Goal: Task Accomplishment & Management: Use online tool/utility

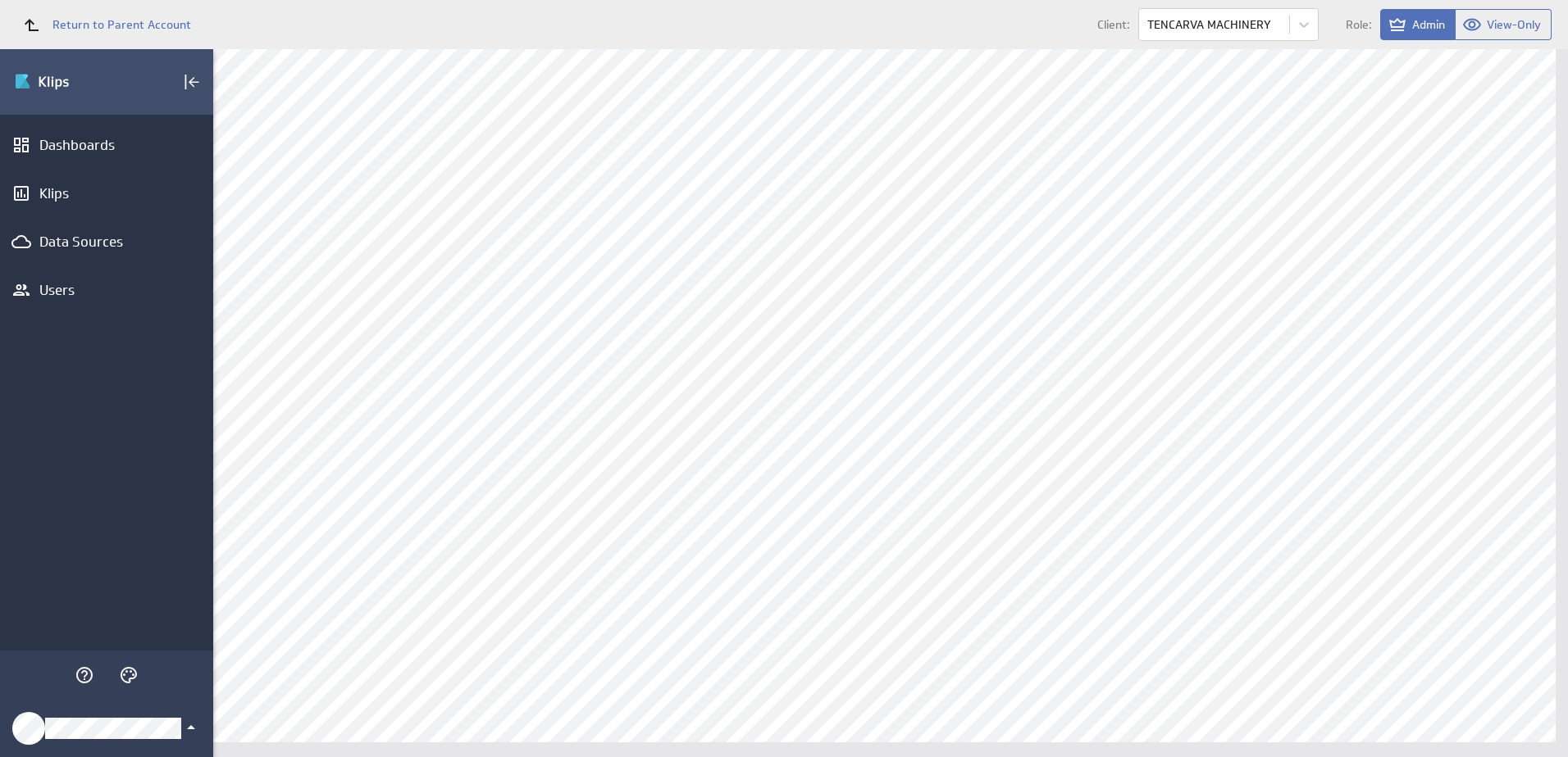
click at [185, 731] on icon "Klipfolio Account" at bounding box center [191, 728] width 19 height 19
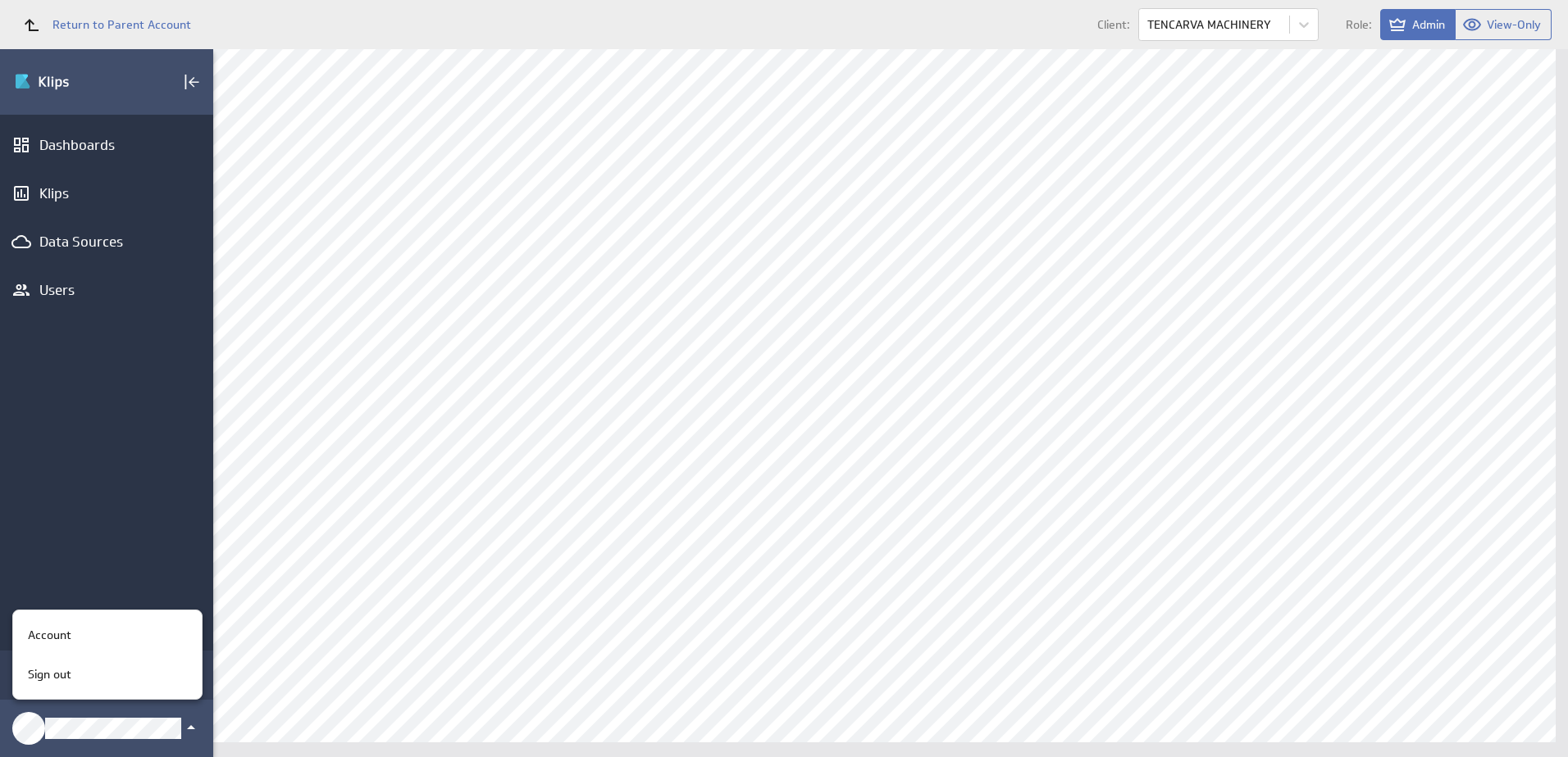
click at [90, 640] on div "Account" at bounding box center [104, 635] width 167 height 17
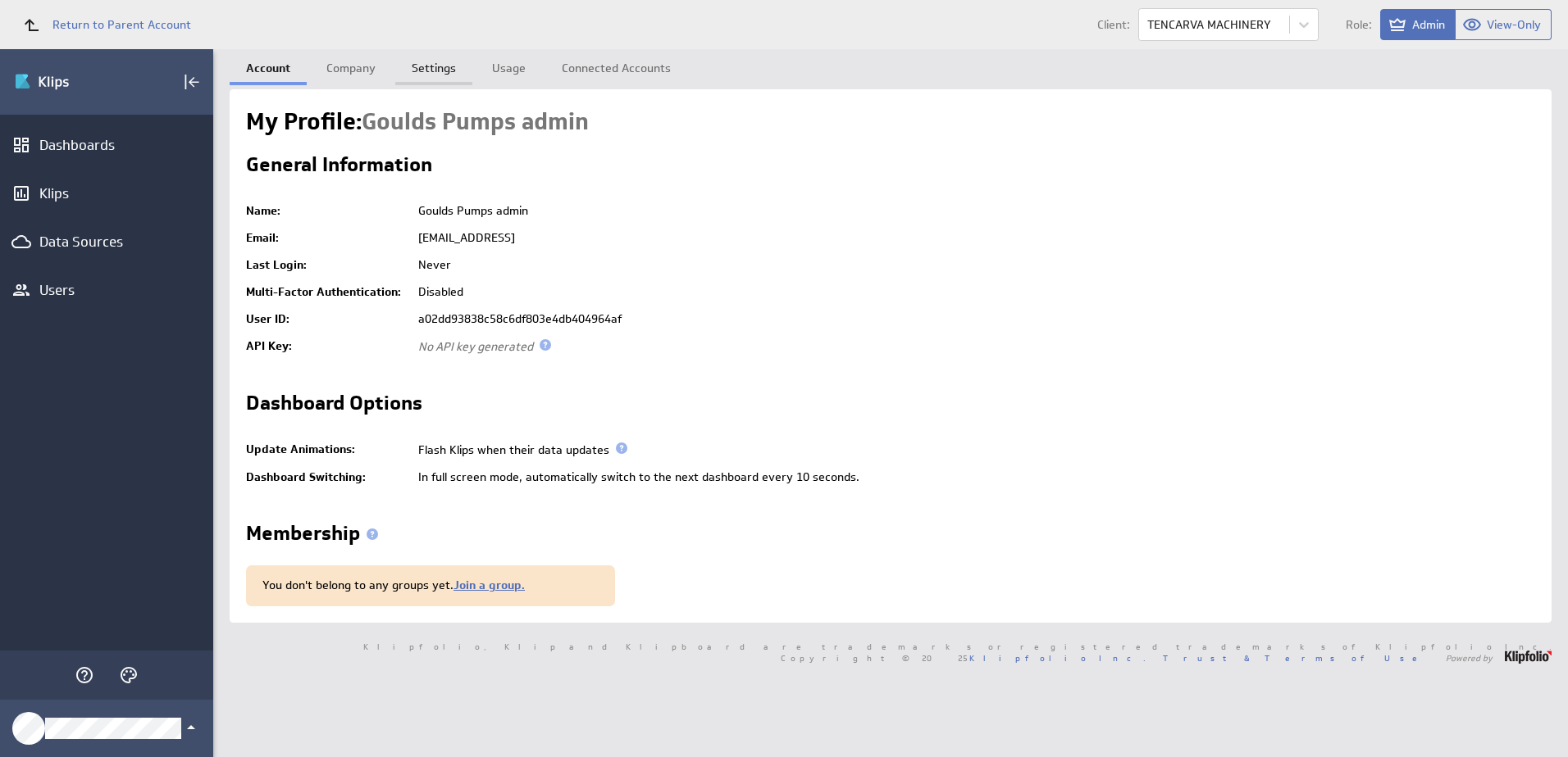
click at [437, 66] on link "Settings" at bounding box center [433, 65] width 77 height 33
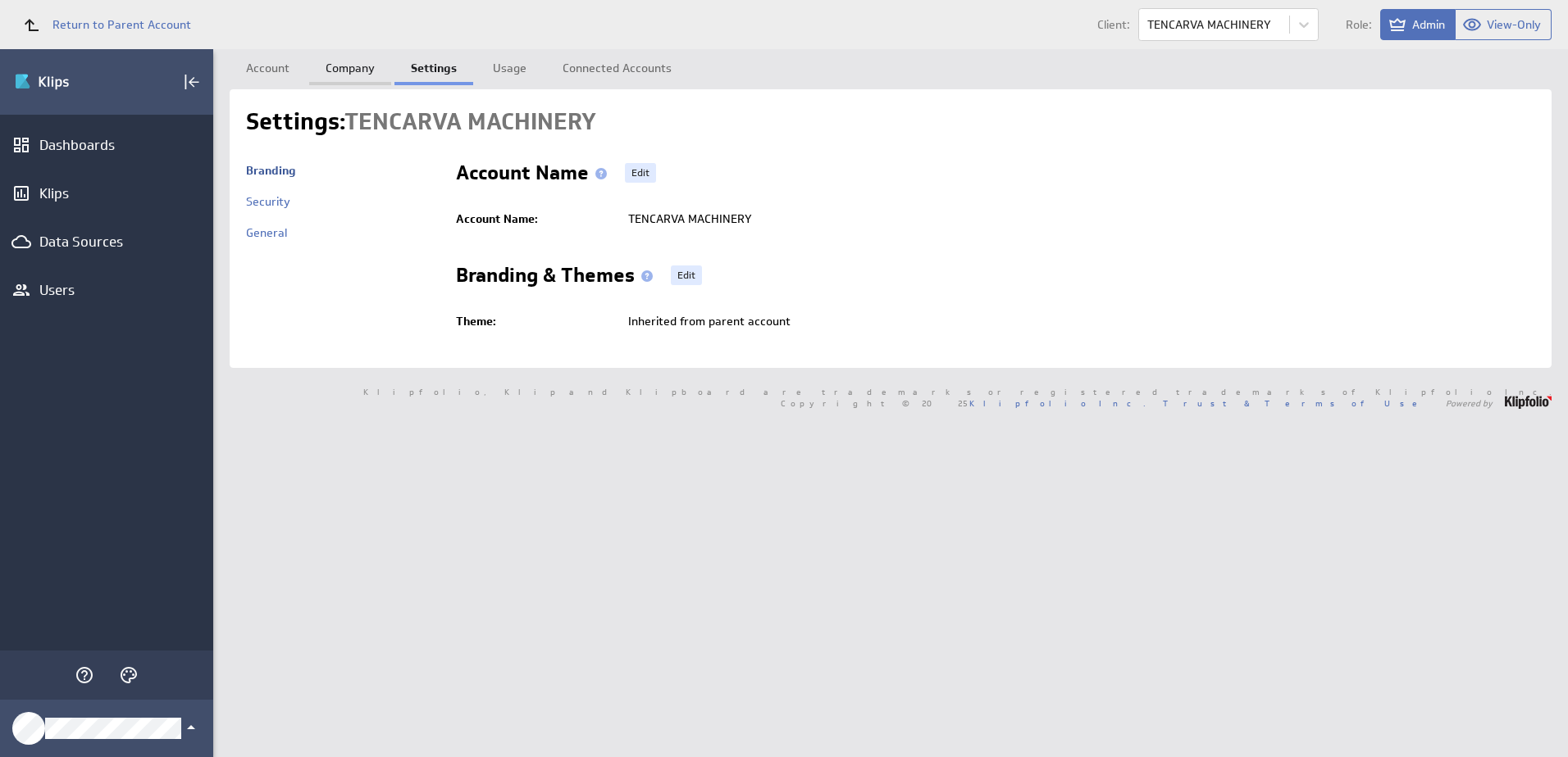
click at [347, 81] on link "Company" at bounding box center [350, 65] width 82 height 33
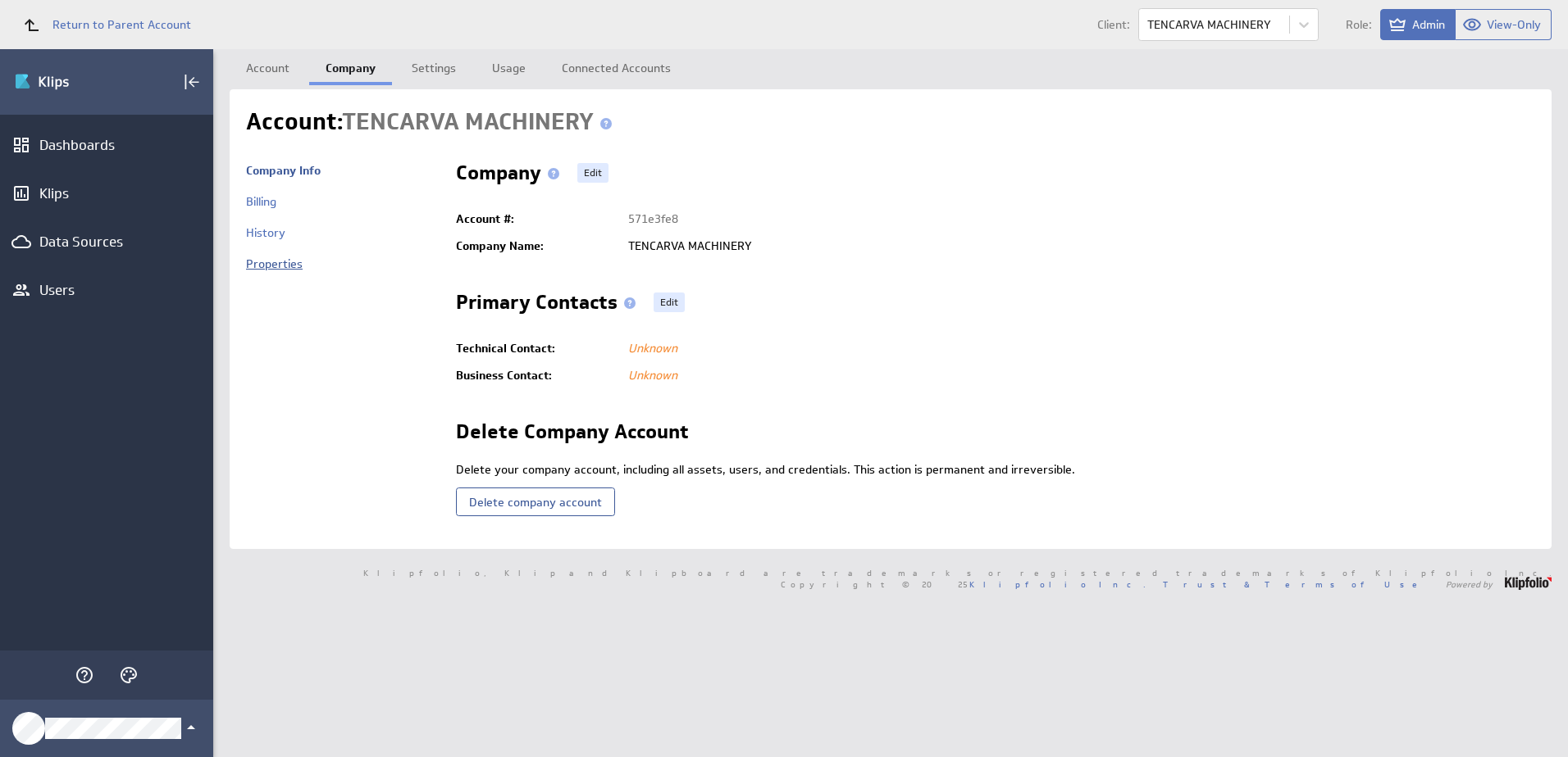
click at [295, 263] on link "Properties" at bounding box center [274, 263] width 57 height 15
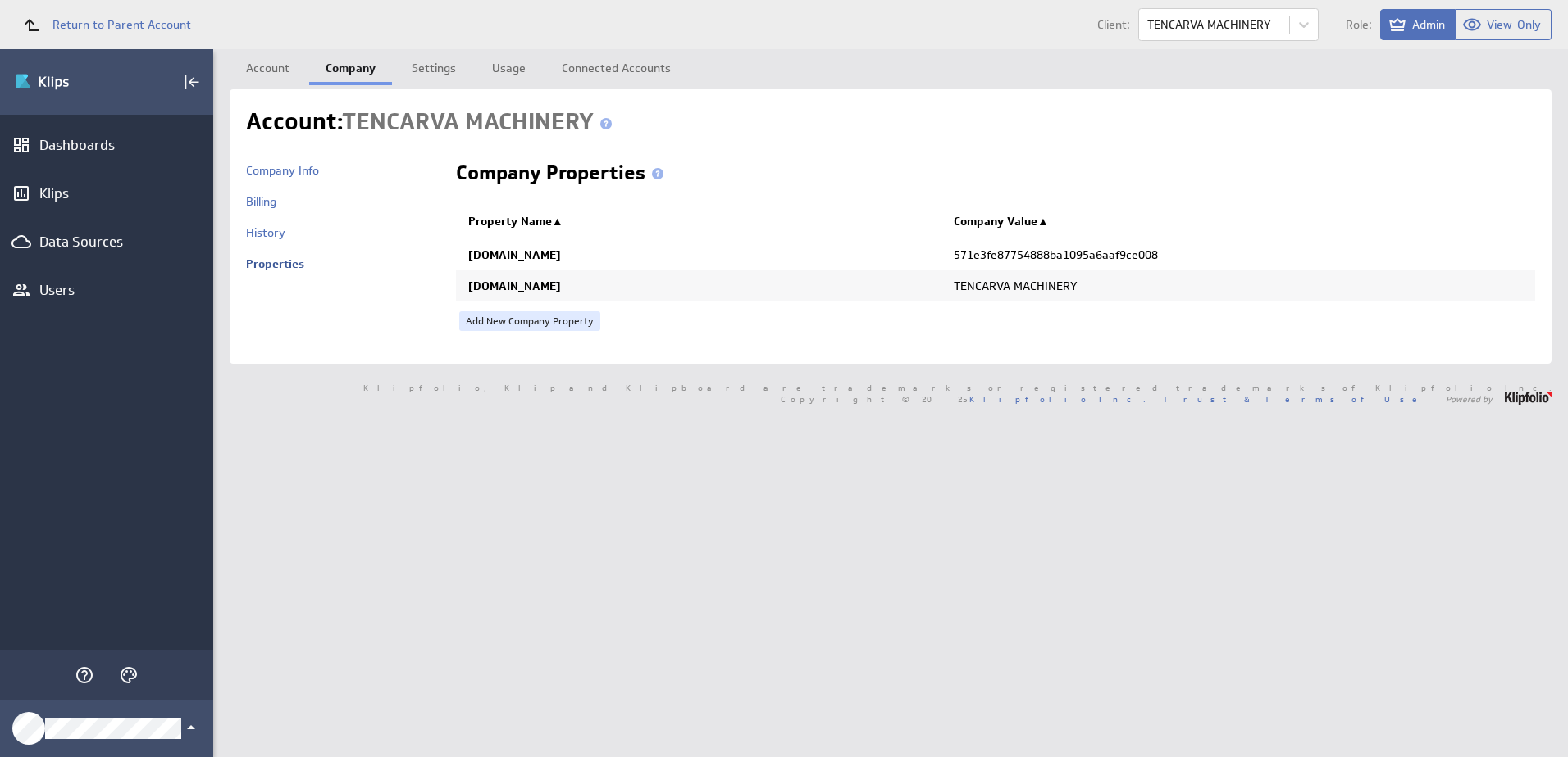
click at [529, 254] on td "company.id" at bounding box center [698, 254] width 485 height 33
click at [524, 319] on link "Add New Company Property" at bounding box center [530, 322] width 141 height 19
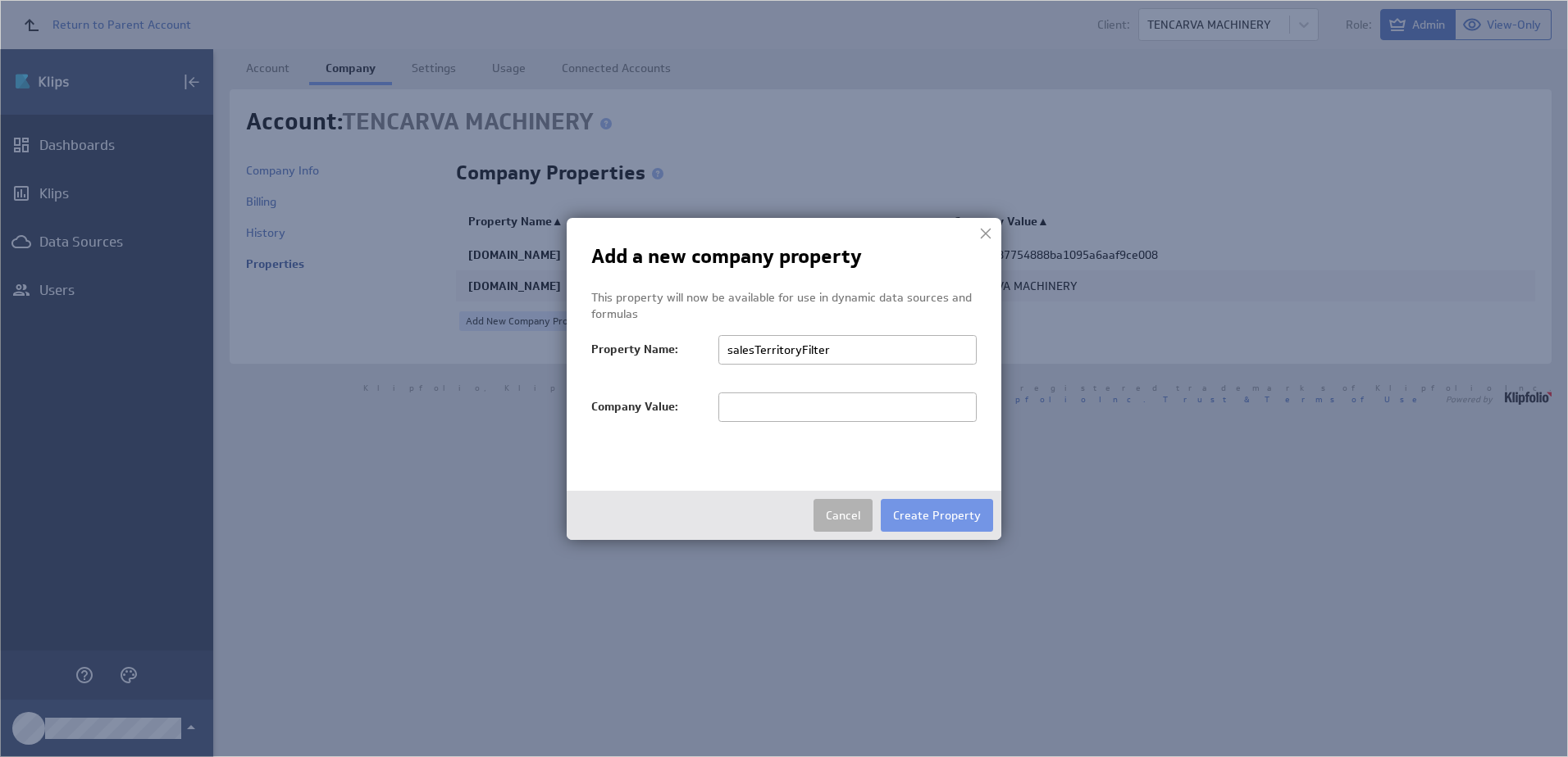
type input "salesTerritoryFilter"
click at [806, 406] on input "text" at bounding box center [848, 406] width 258 height 29
type input "TENCARVA MACHINERY"
click at [914, 518] on button "Create Property" at bounding box center [936, 515] width 112 height 33
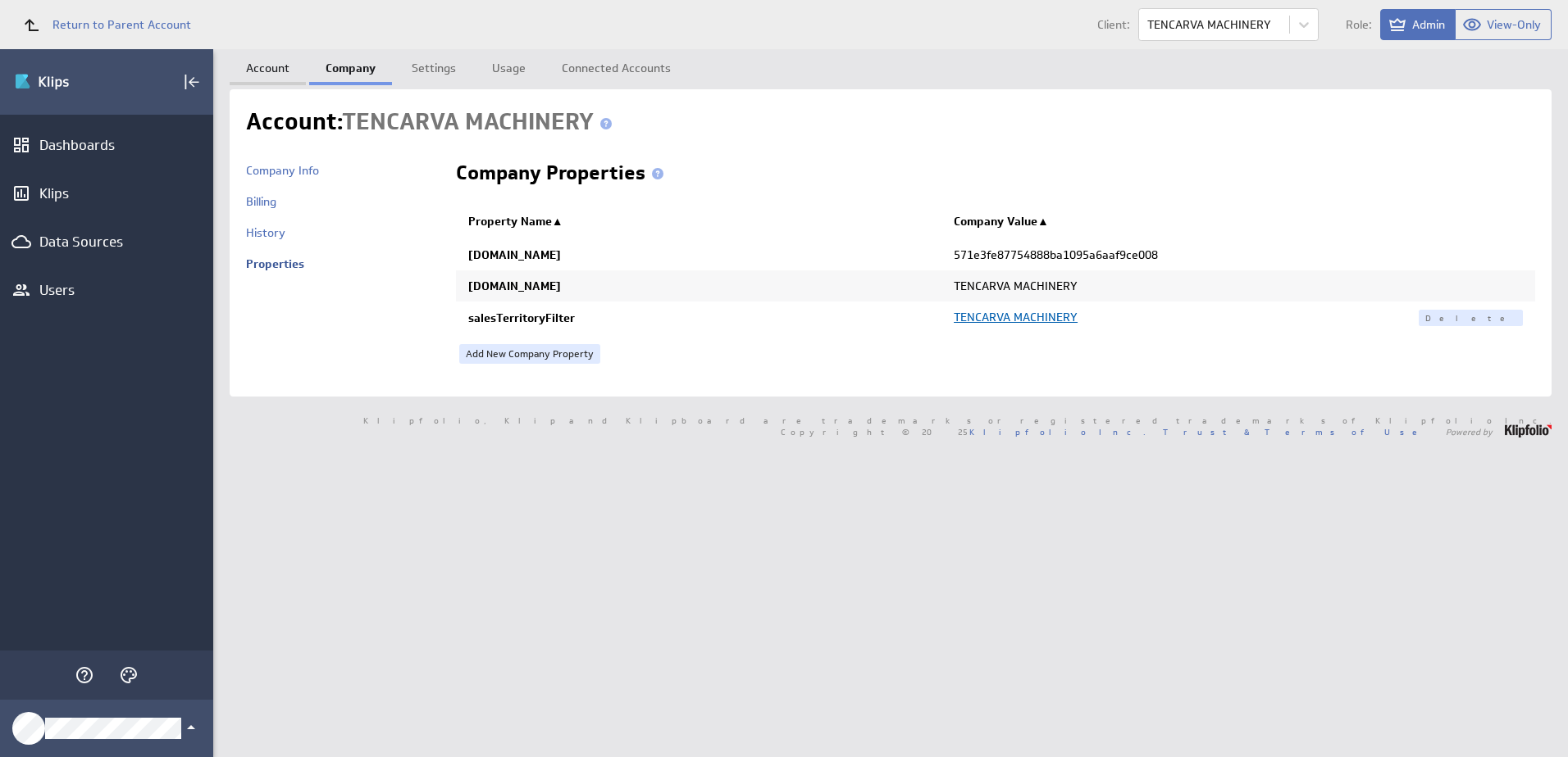
click at [274, 64] on link "Account" at bounding box center [268, 65] width 76 height 33
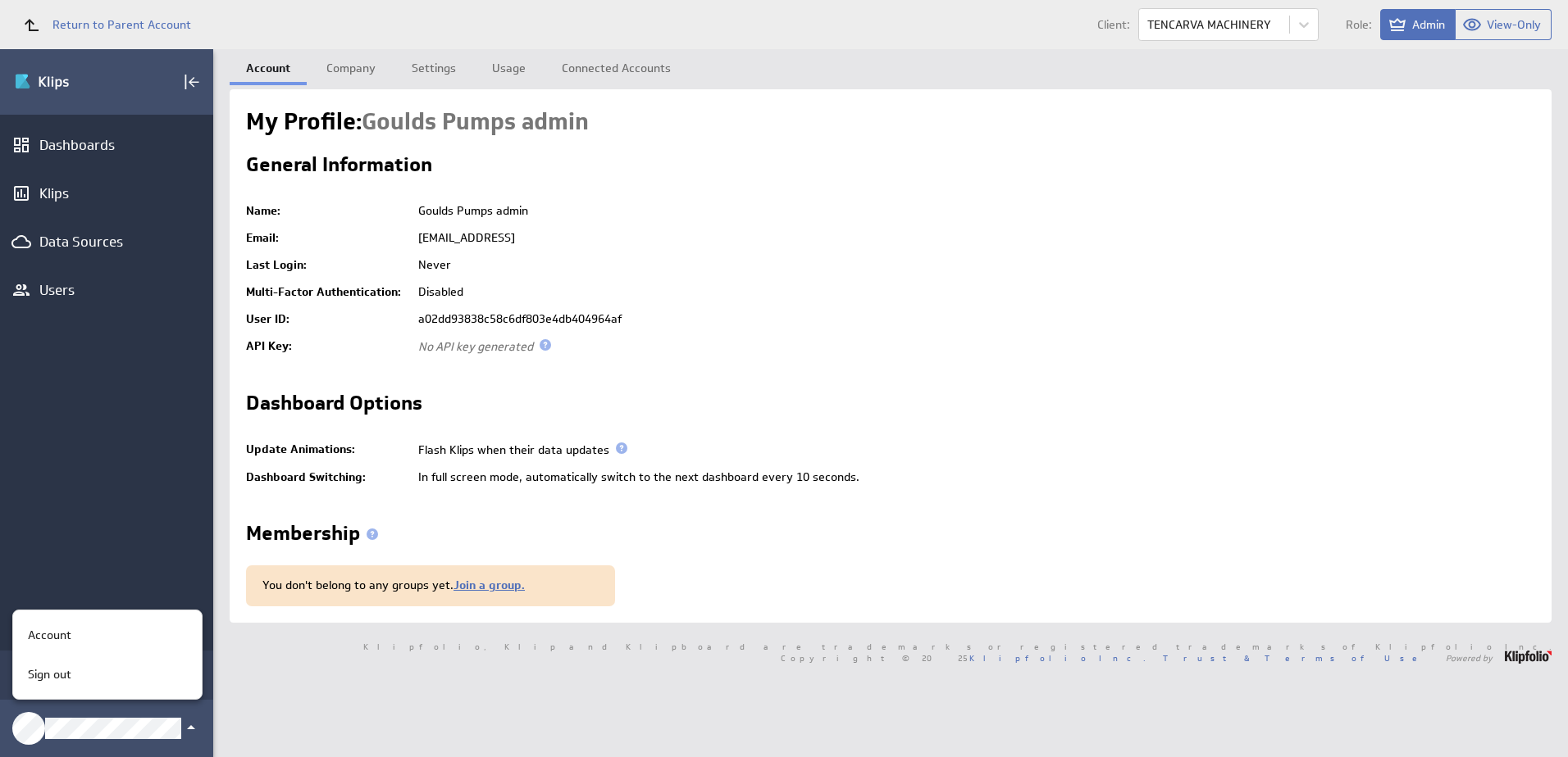
click at [154, 26] on div at bounding box center [784, 378] width 1568 height 757
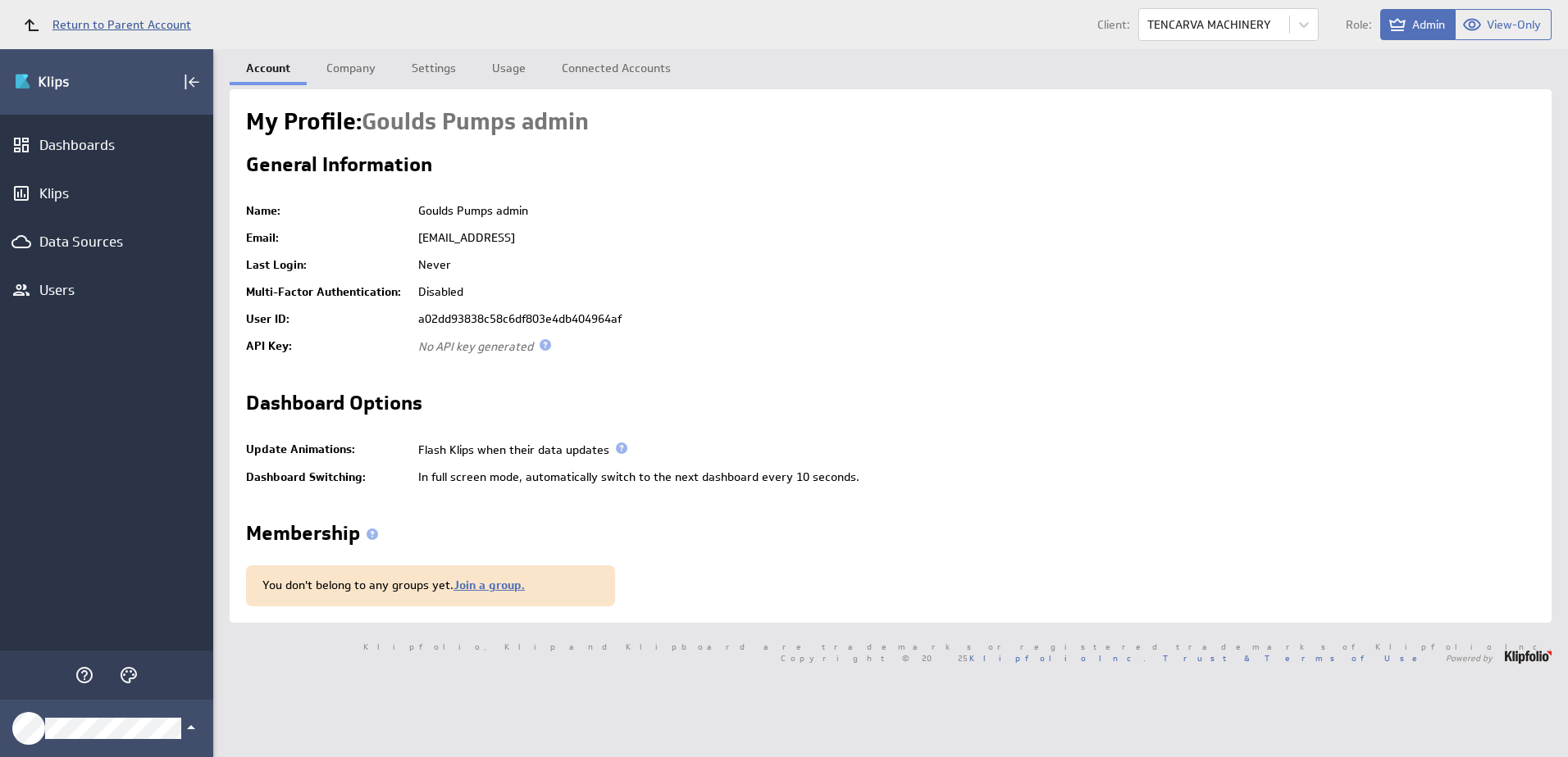
click at [156, 26] on span "Return to Parent Account" at bounding box center [121, 24] width 139 height 11
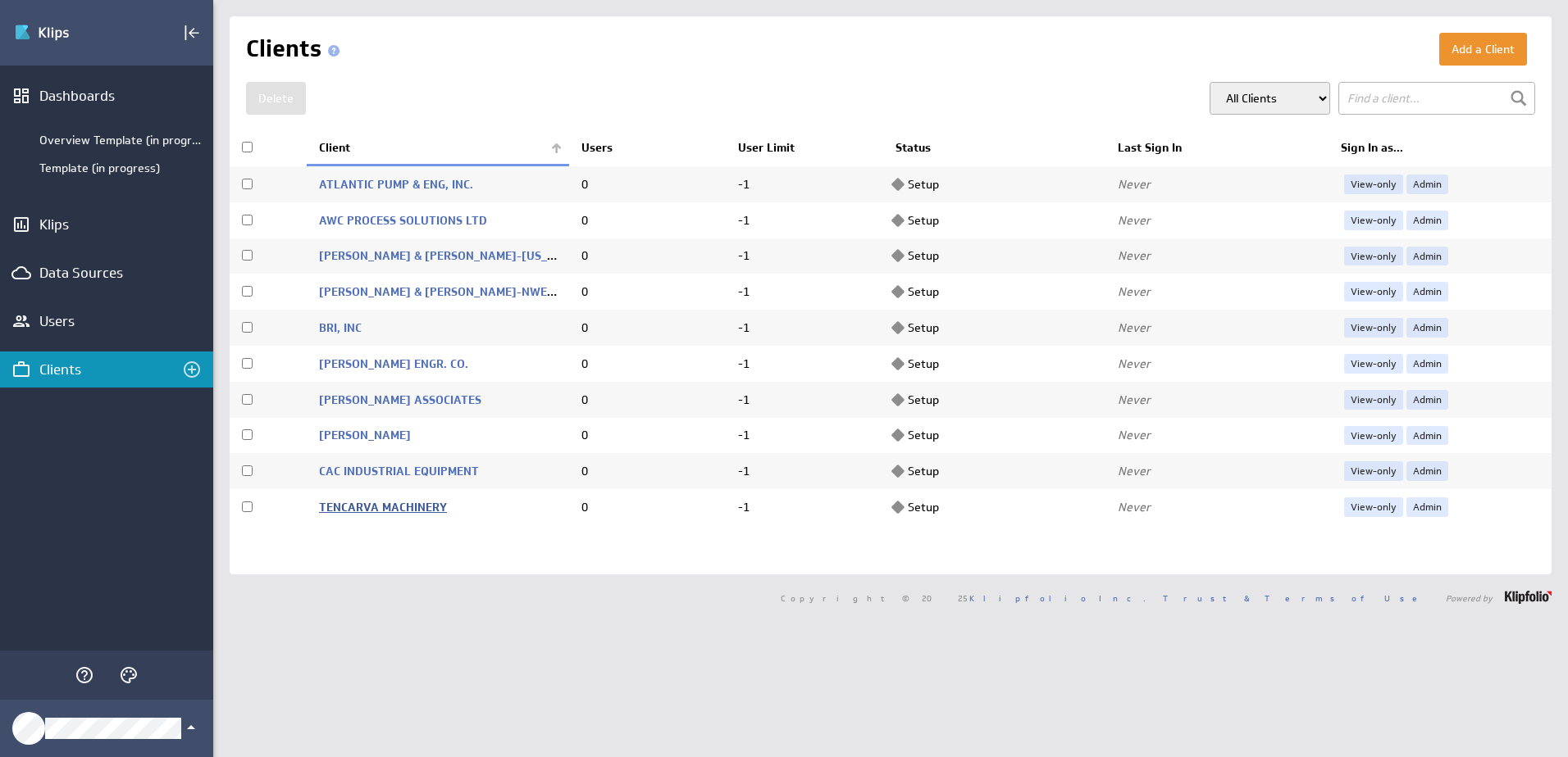
click at [411, 505] on link "TENCARVA MACHINERY" at bounding box center [383, 507] width 128 height 15
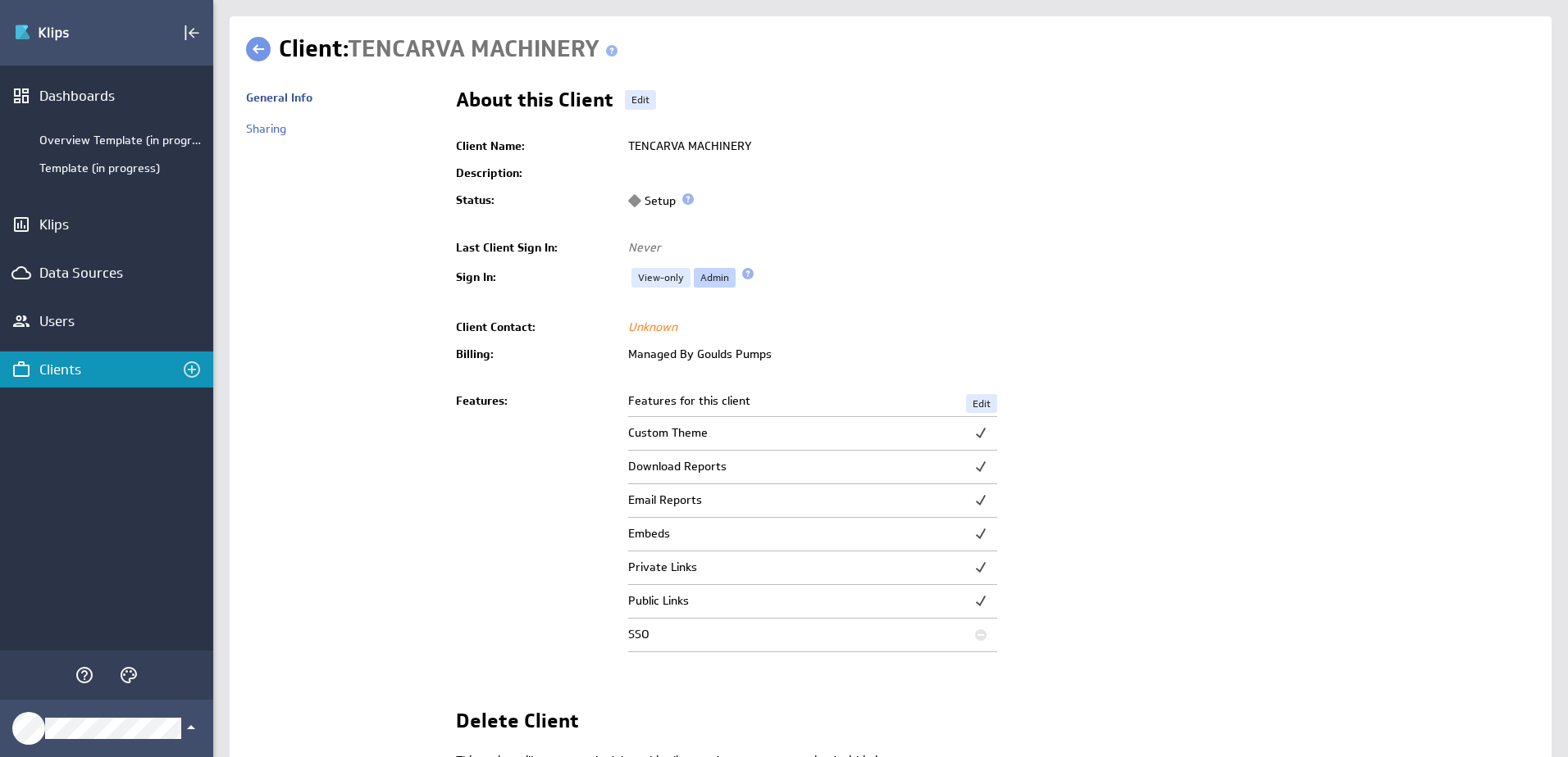
click at [702, 279] on link "Admin" at bounding box center [714, 277] width 42 height 19
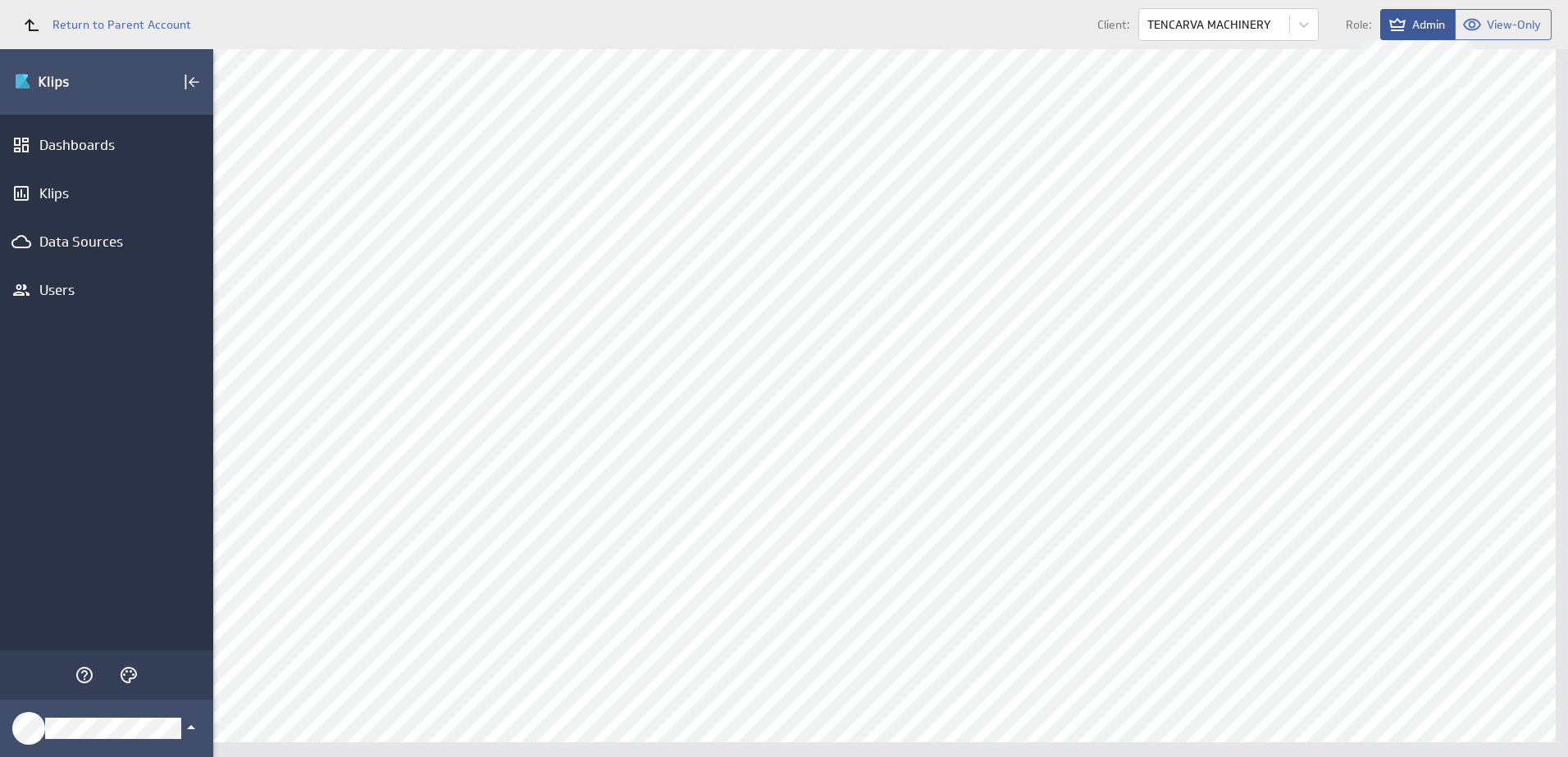
click at [1424, 31] on span "Admin" at bounding box center [1427, 24] width 33 height 15
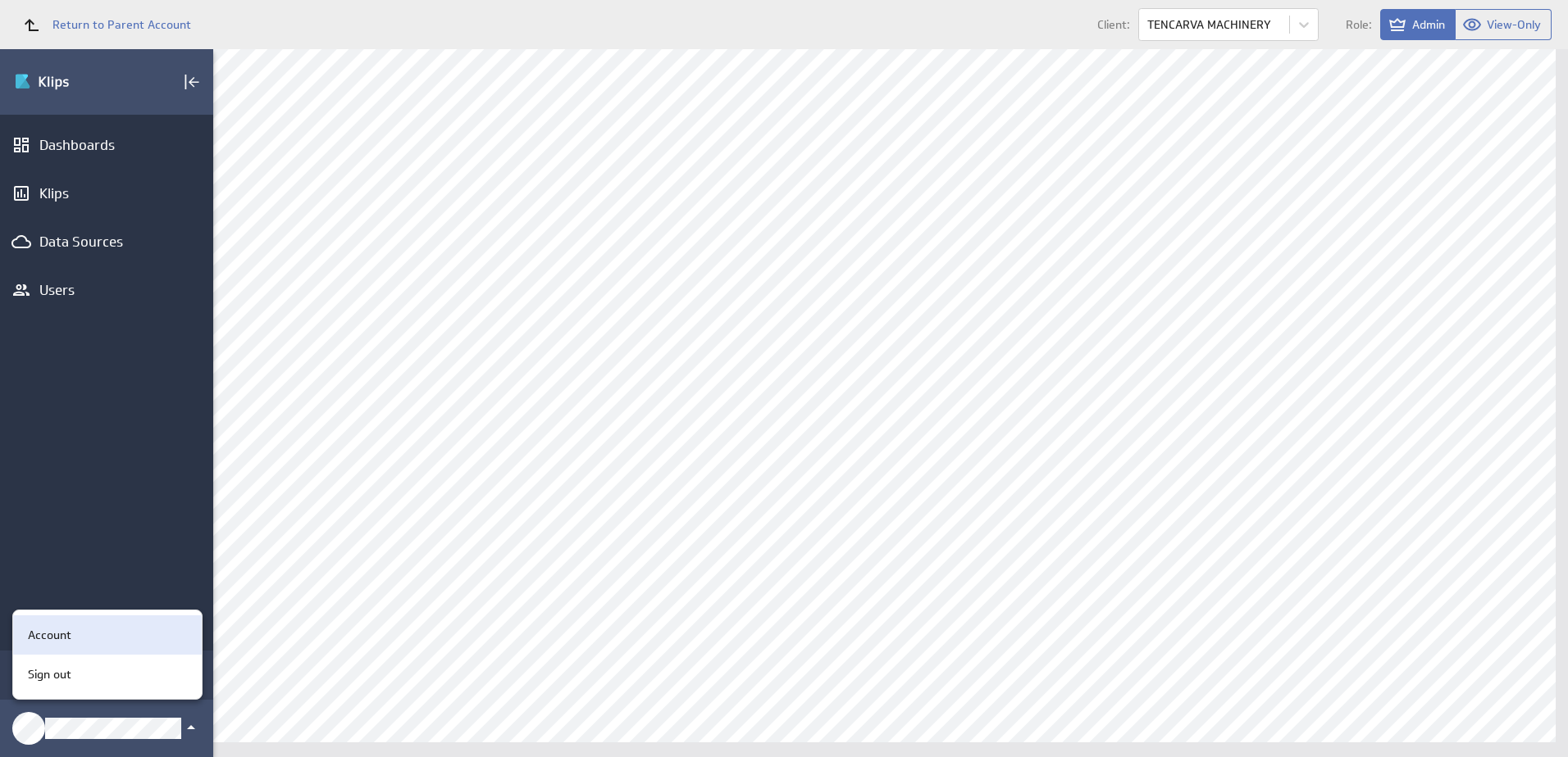
click at [80, 640] on div "Account" at bounding box center [104, 635] width 167 height 17
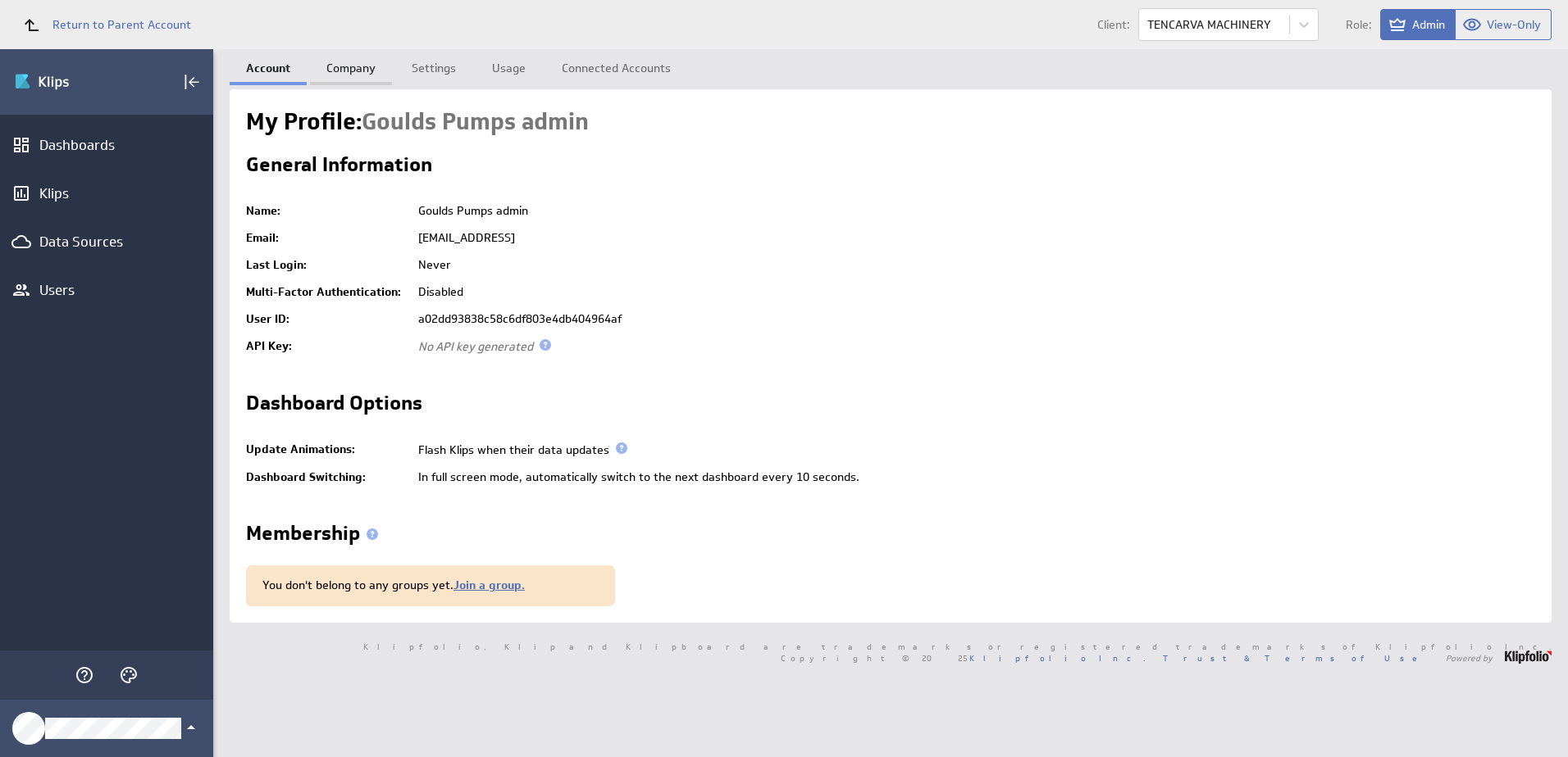
click at [364, 60] on link "Company" at bounding box center [351, 65] width 82 height 33
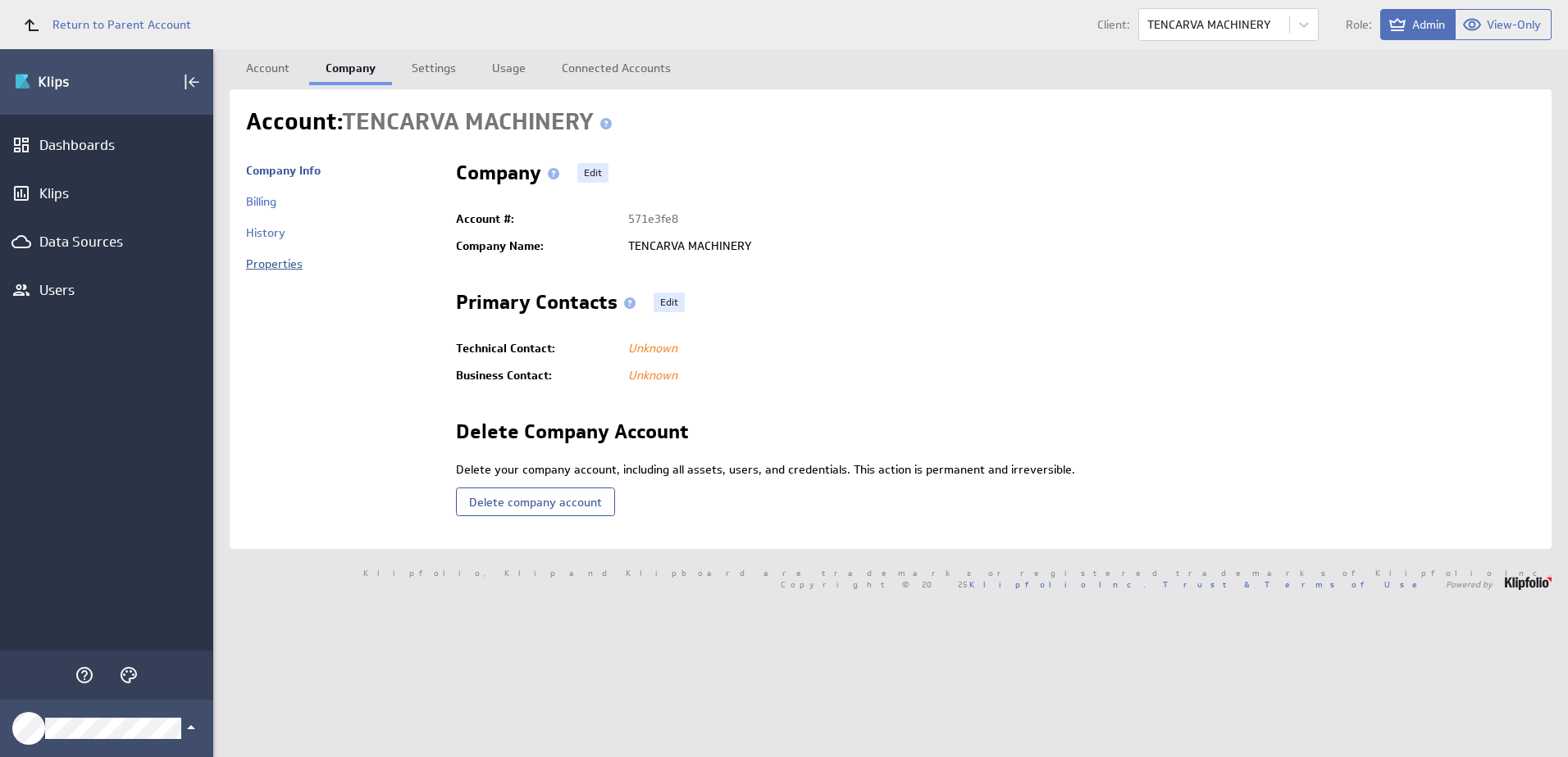
click at [278, 256] on link "Properties" at bounding box center [274, 263] width 57 height 15
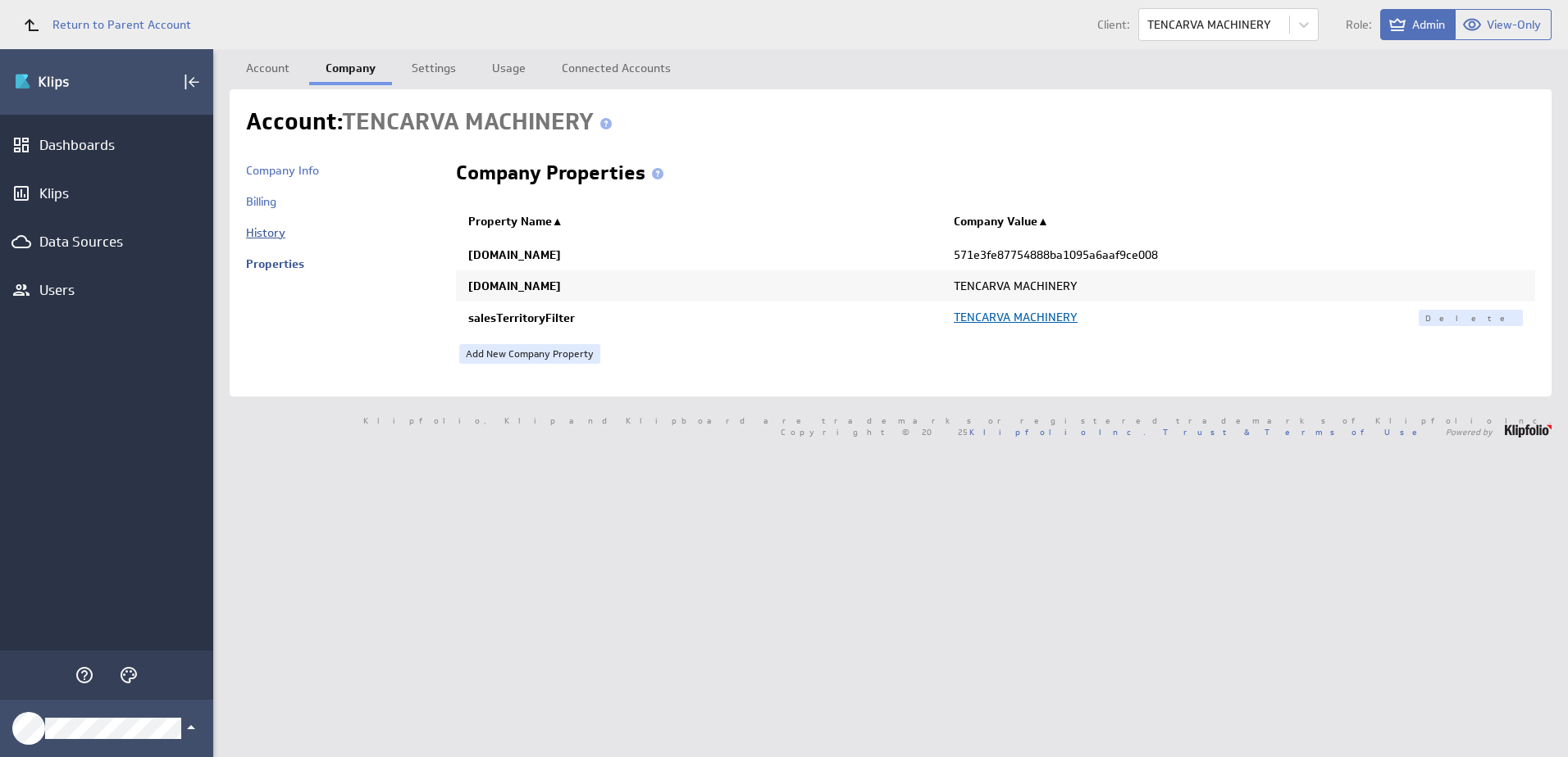
click at [263, 232] on link "History" at bounding box center [265, 232] width 40 height 15
click at [267, 174] on link "Company Info" at bounding box center [282, 170] width 73 height 15
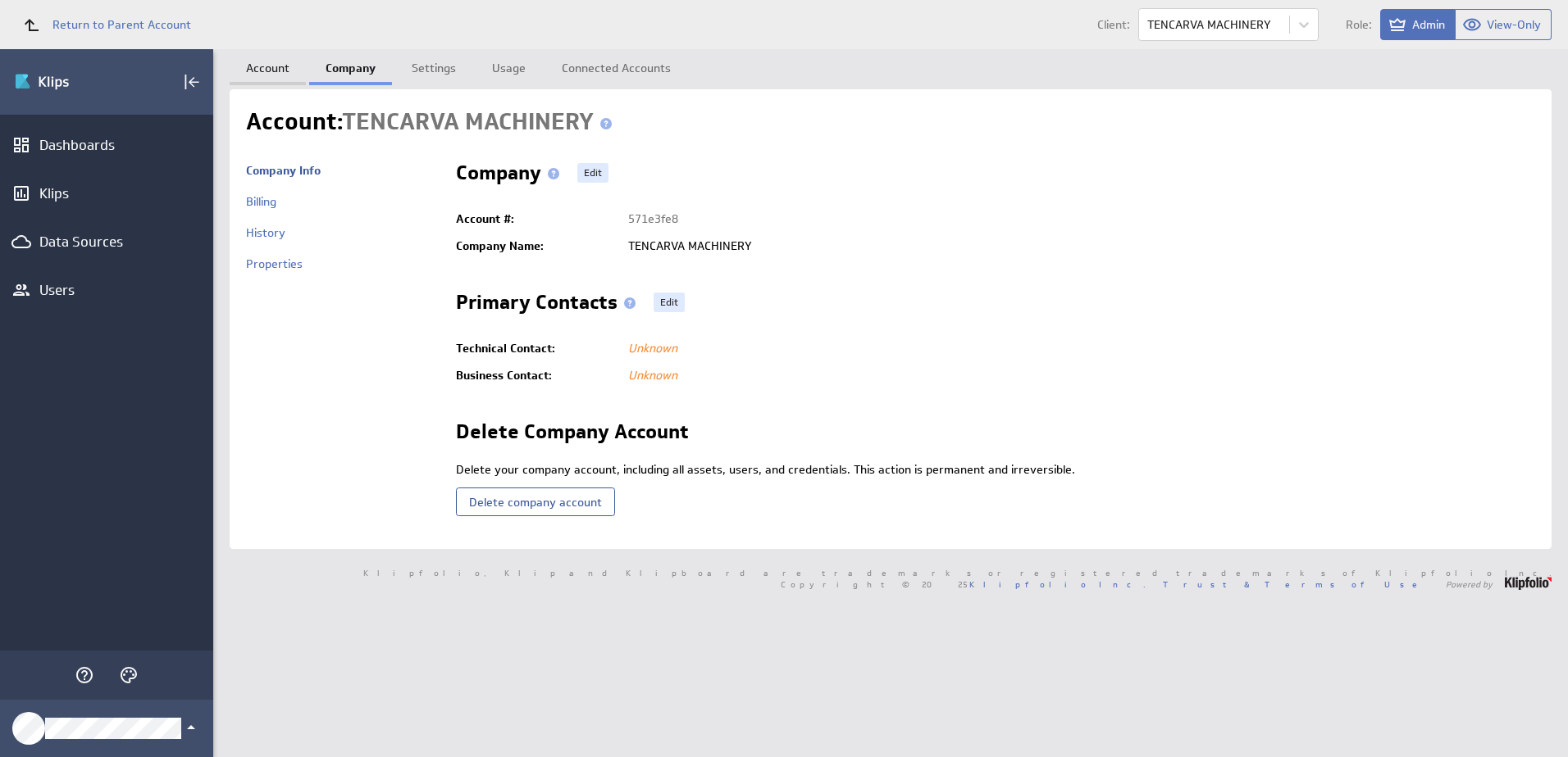
click at [268, 70] on link "Account" at bounding box center [268, 65] width 76 height 33
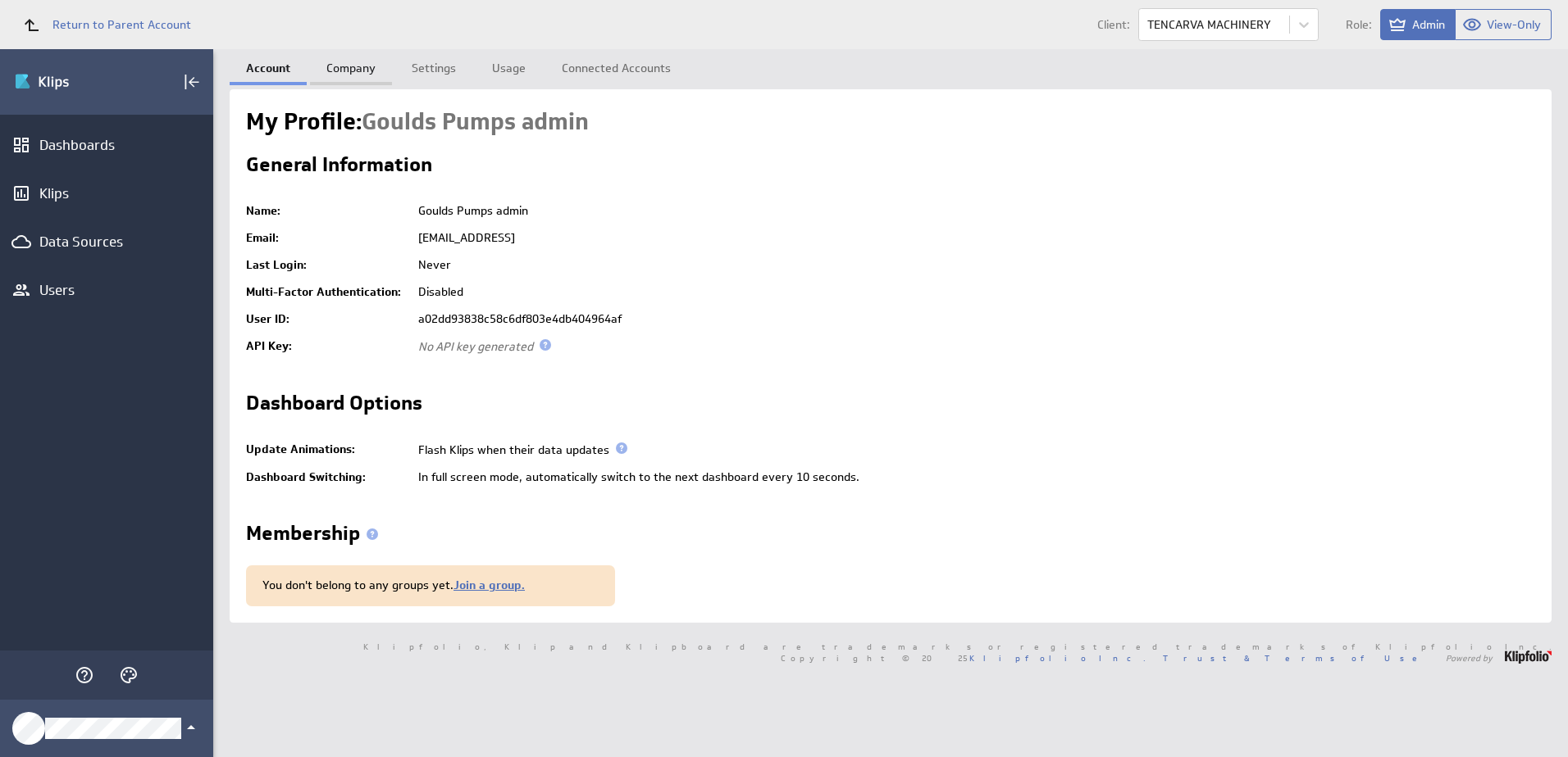
click at [352, 81] on link "Company" at bounding box center [351, 65] width 82 height 33
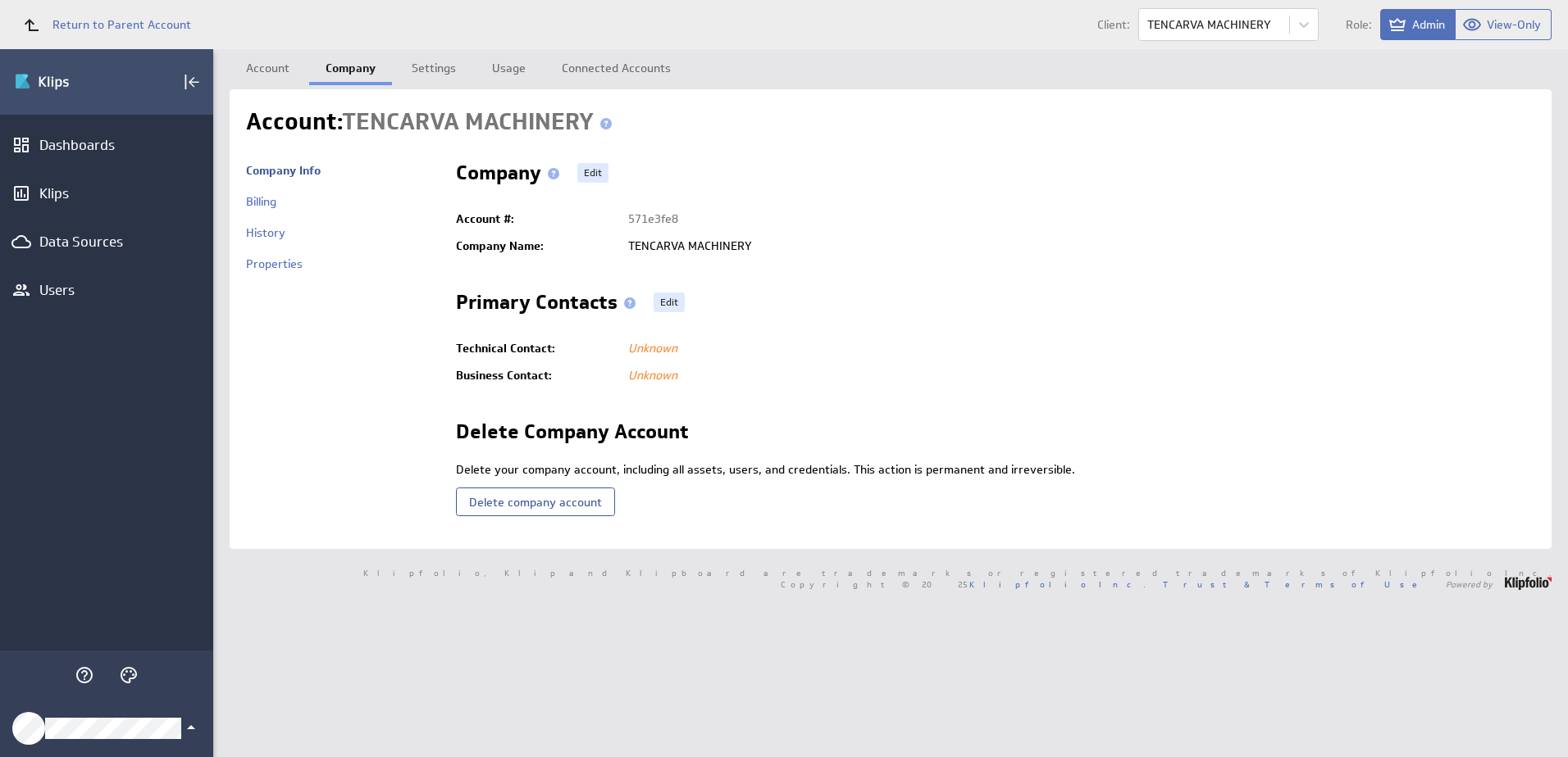
click at [193, 728] on icon "Klipfolio Account" at bounding box center [191, 727] width 8 height 4
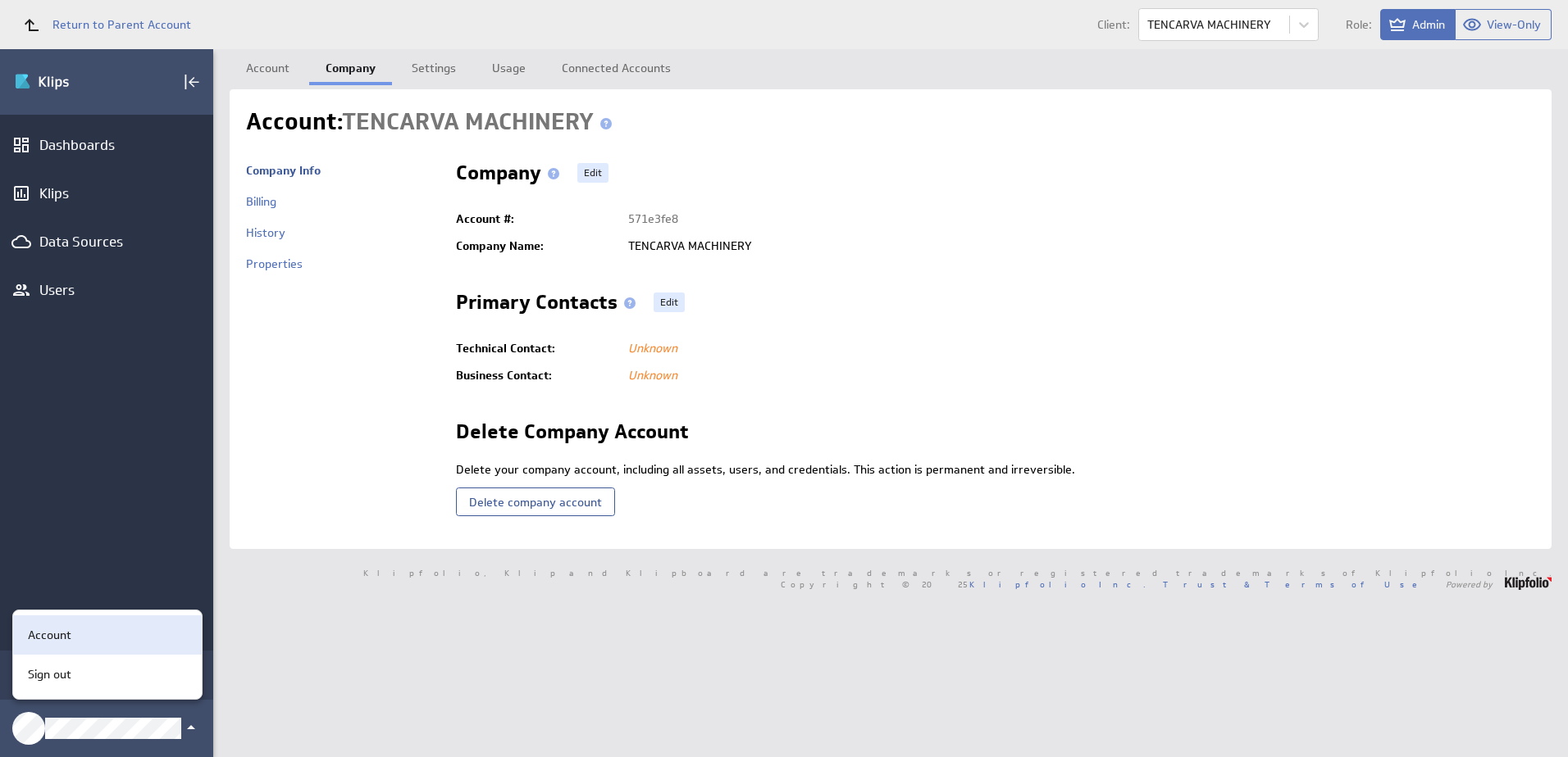
click at [121, 625] on div "Account" at bounding box center [107, 635] width 188 height 40
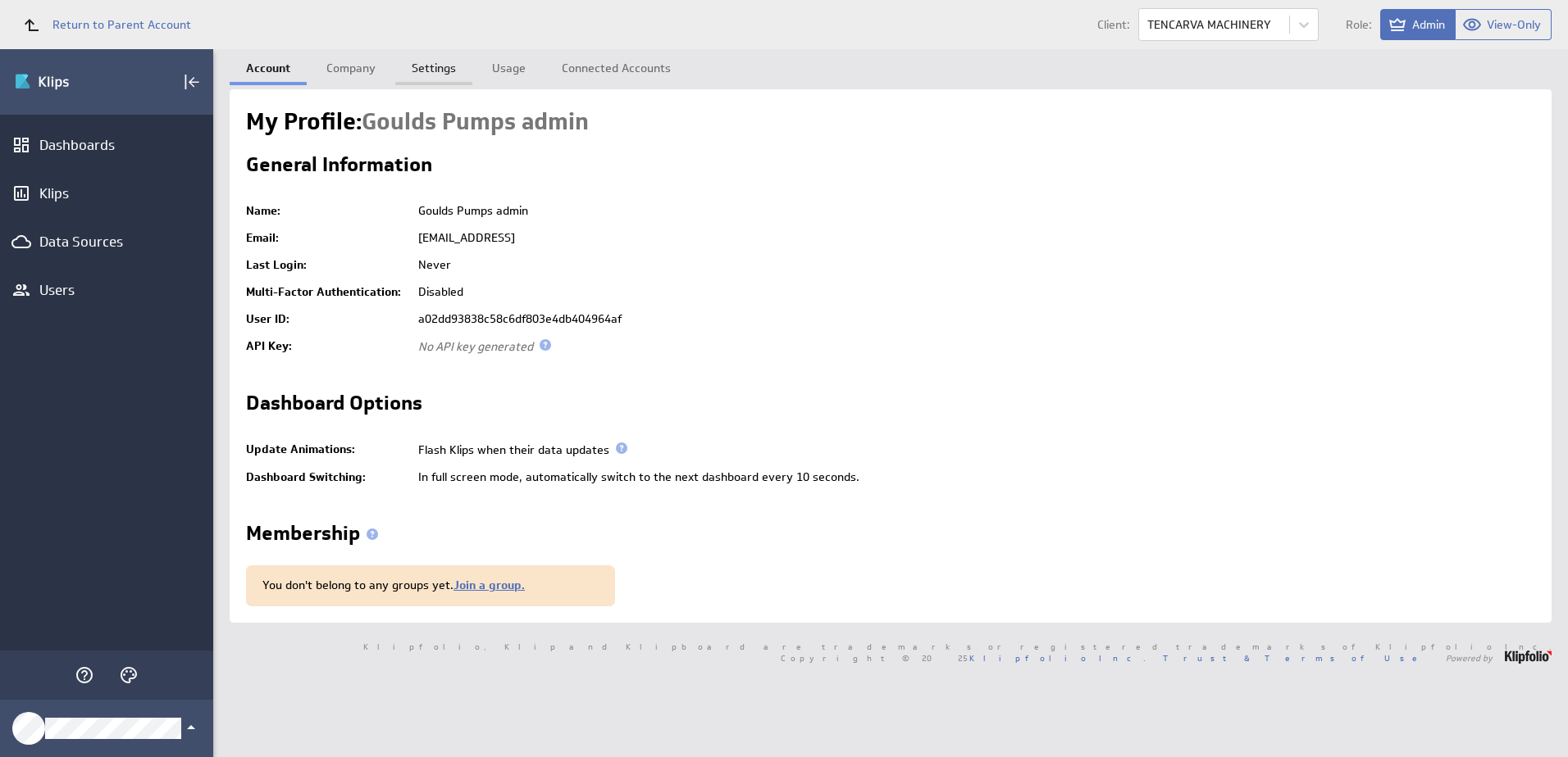
click at [445, 68] on link "Settings" at bounding box center [433, 65] width 77 height 33
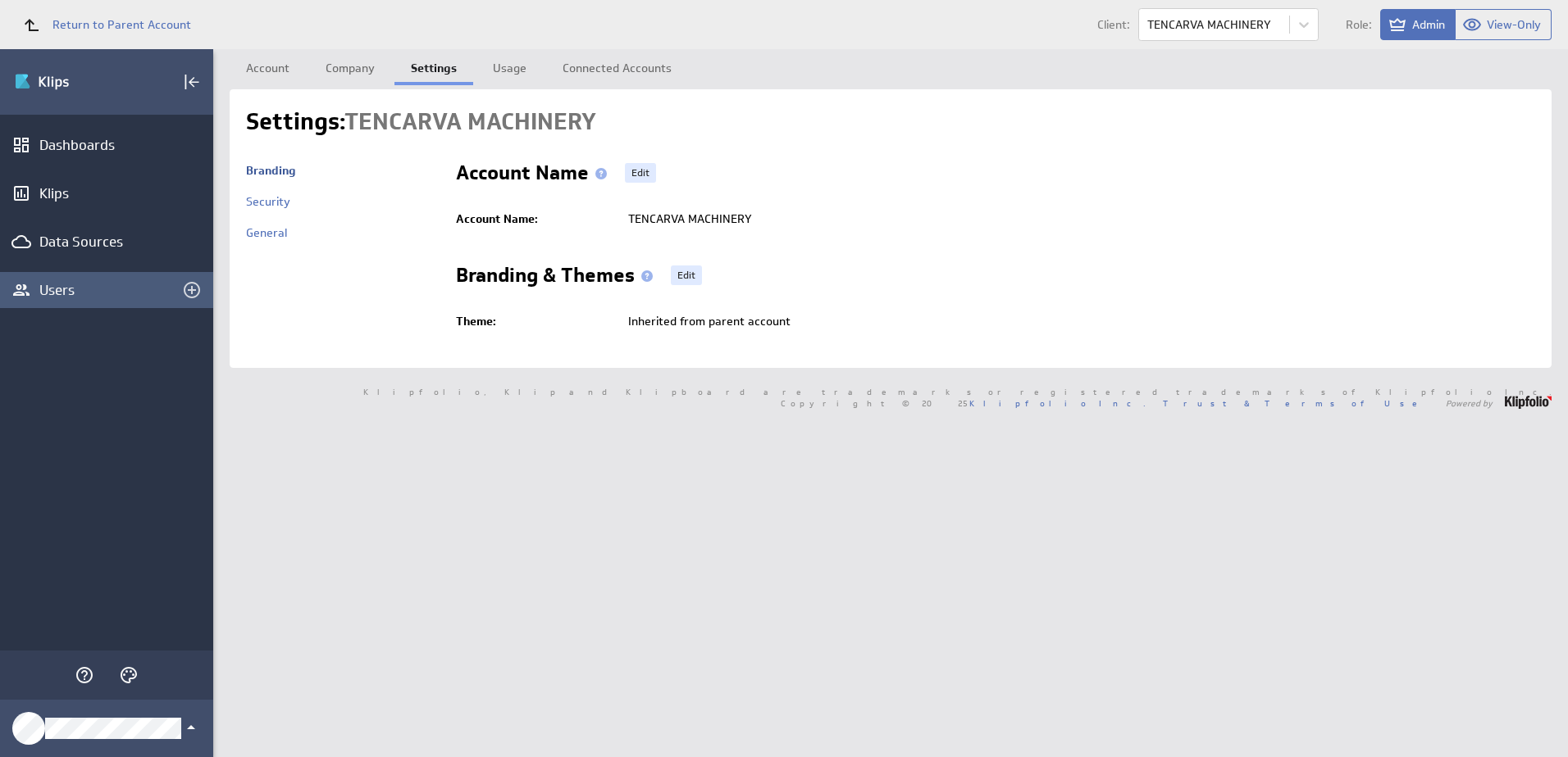
click at [32, 295] on div "Users" at bounding box center [106, 290] width 213 height 36
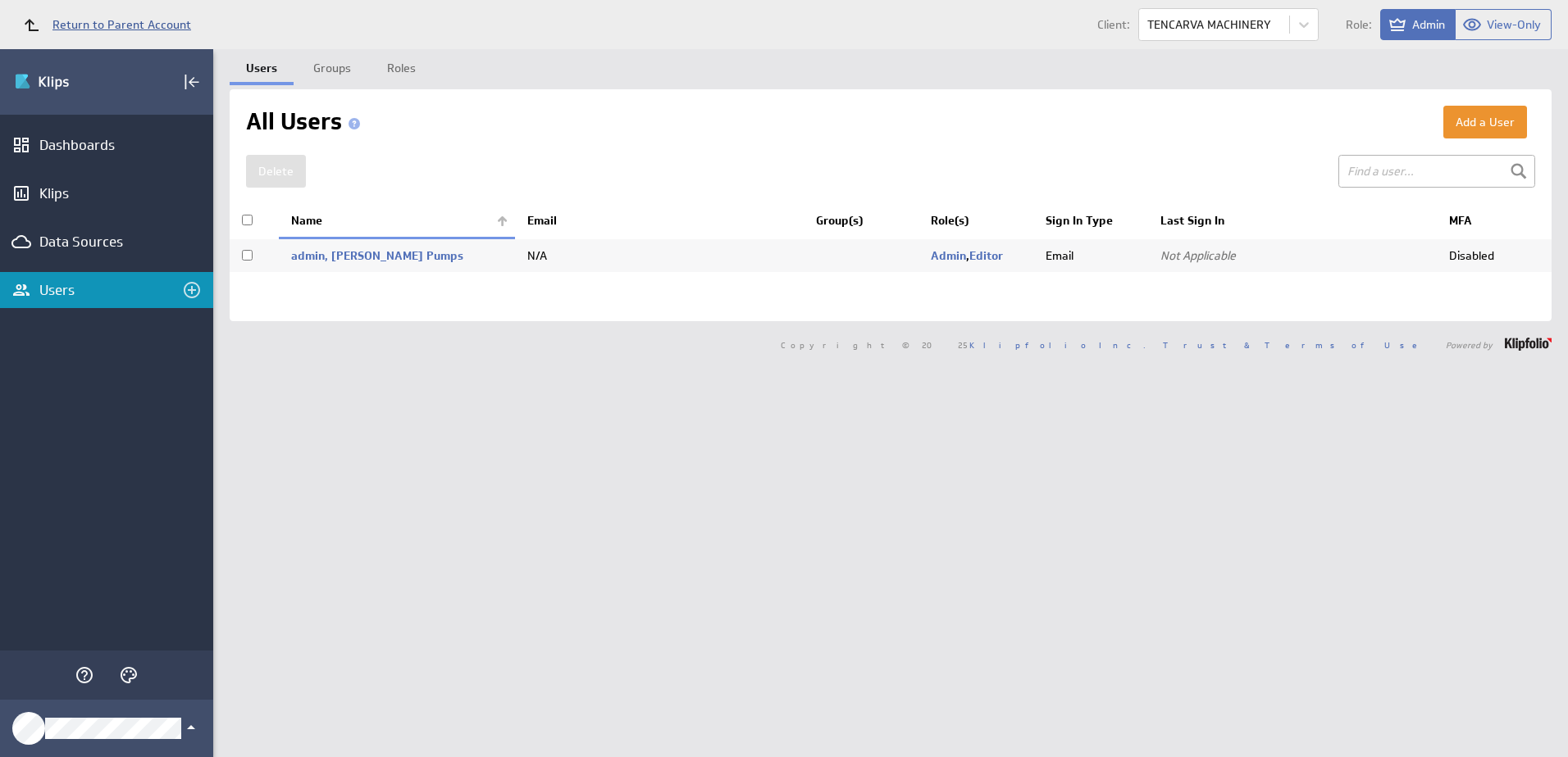
click at [80, 21] on span "Return to Parent Account" at bounding box center [121, 24] width 139 height 11
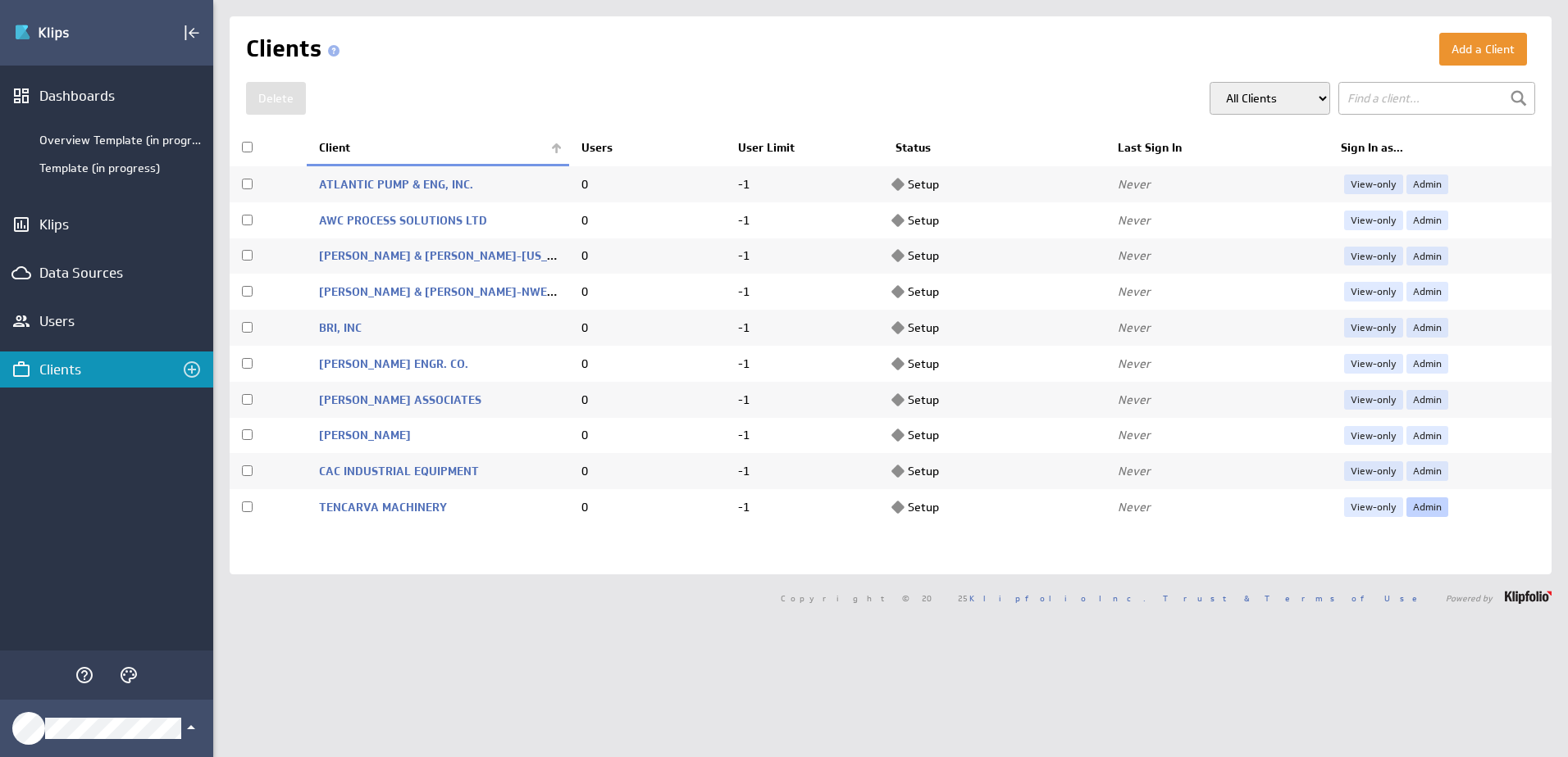
click at [1408, 503] on link "Admin" at bounding box center [1427, 507] width 42 height 19
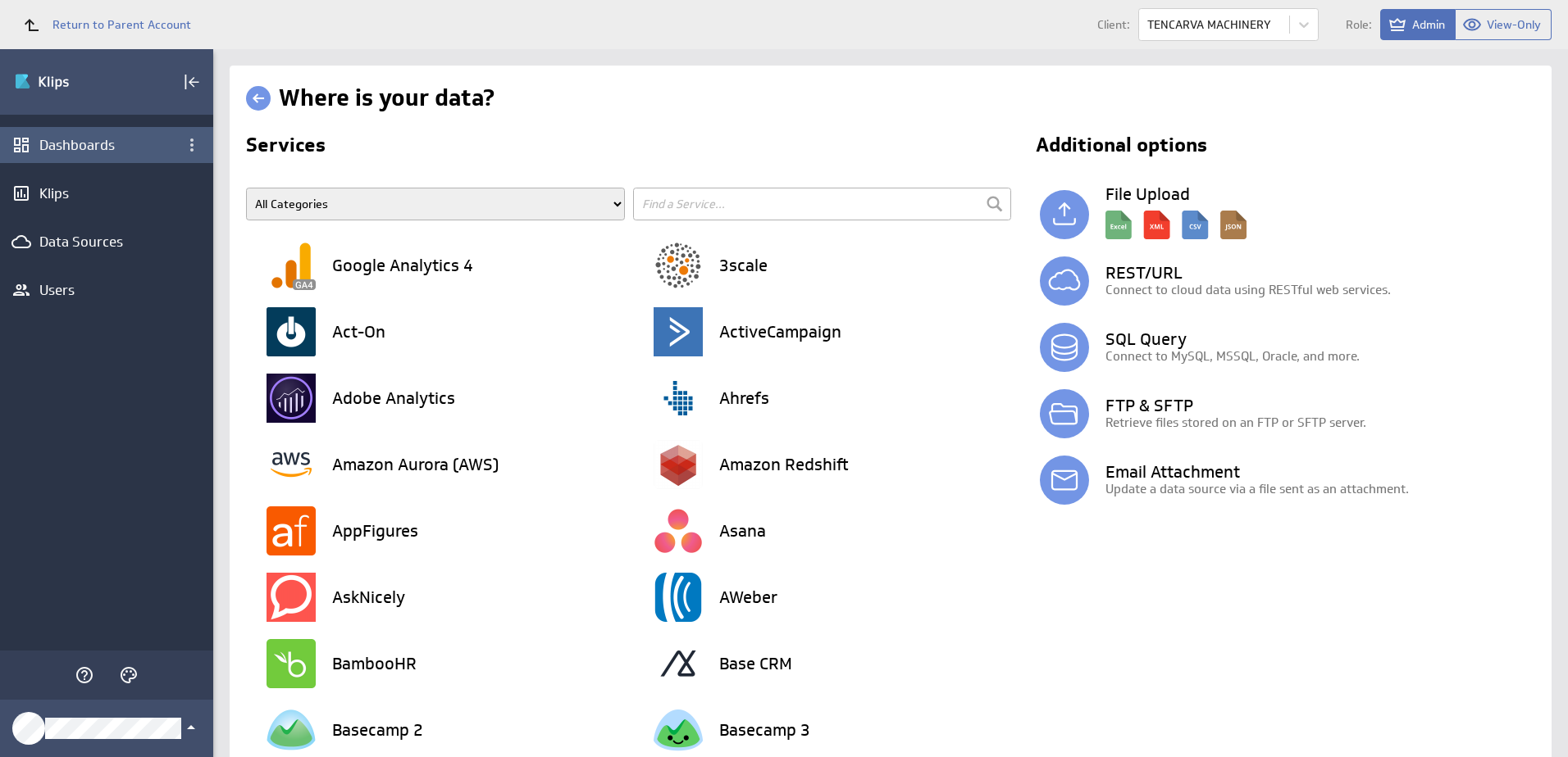
click at [110, 144] on div "Dashboards" at bounding box center [107, 145] width 134 height 18
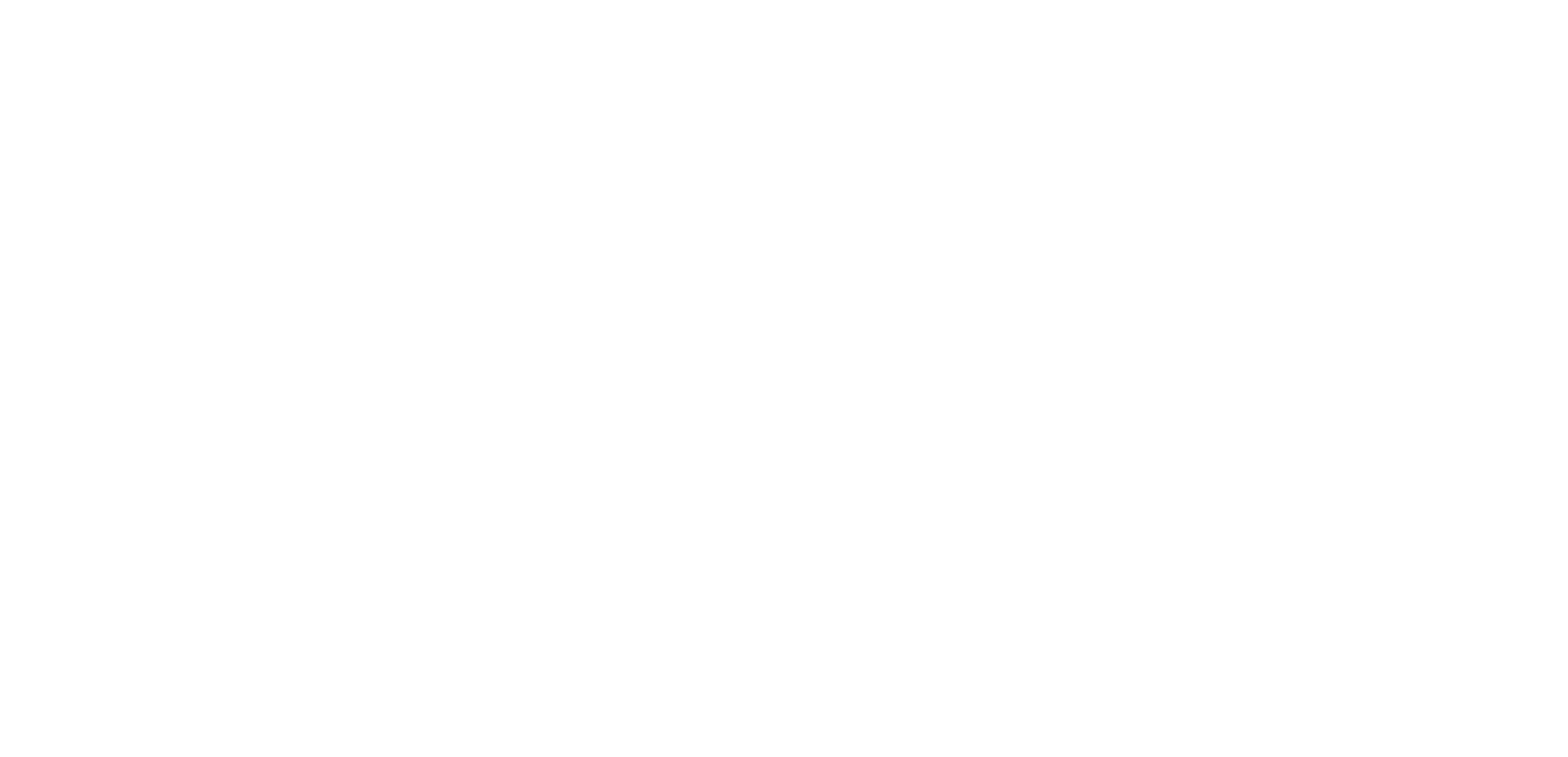
select select "235463ac5e4e3905d16a517a1fdf26ae"
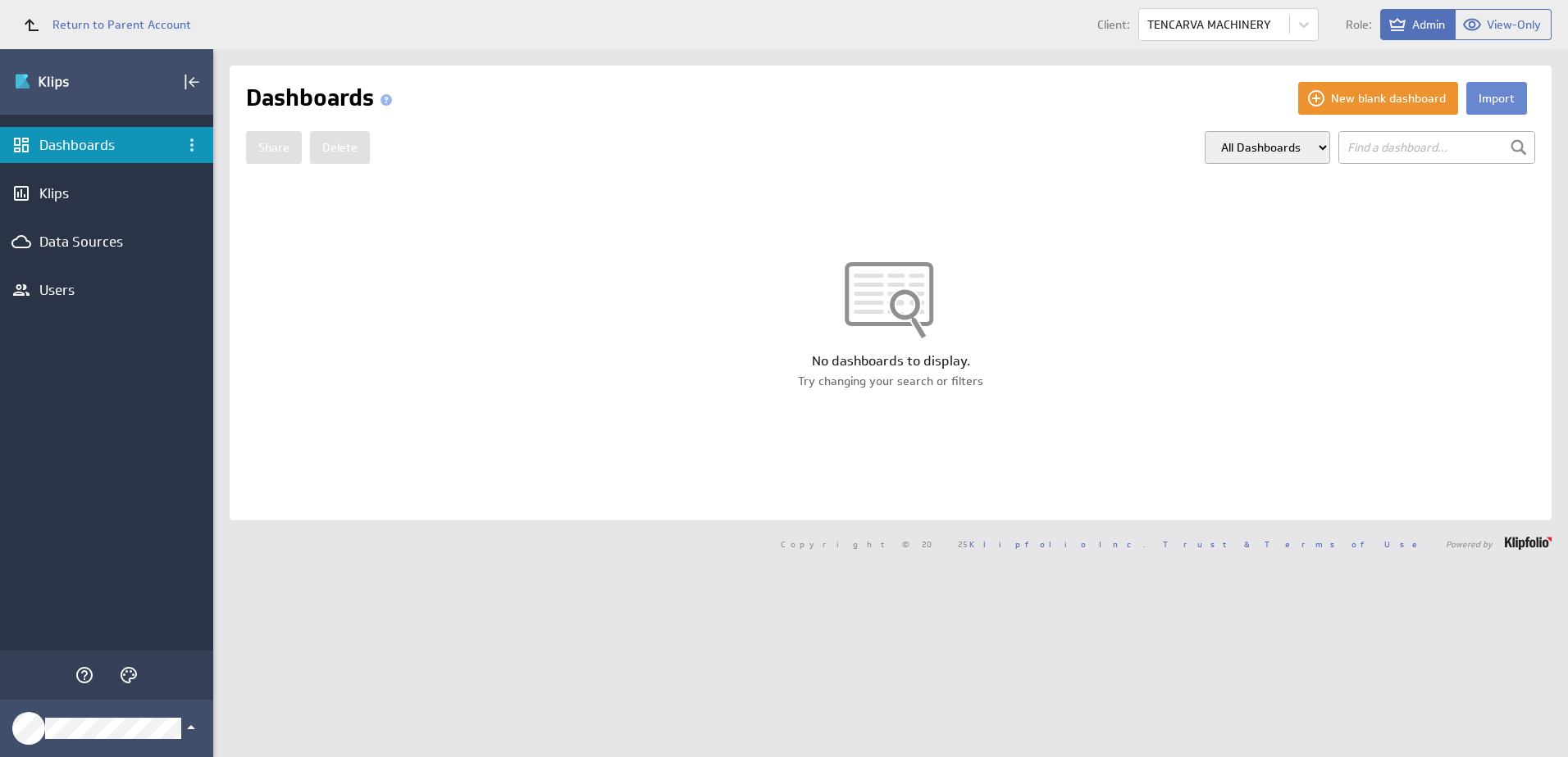
click at [1485, 98] on button "Import" at bounding box center [1496, 98] width 61 height 33
select select "235463ac5e4e3905d16a517a1fdf26ae"
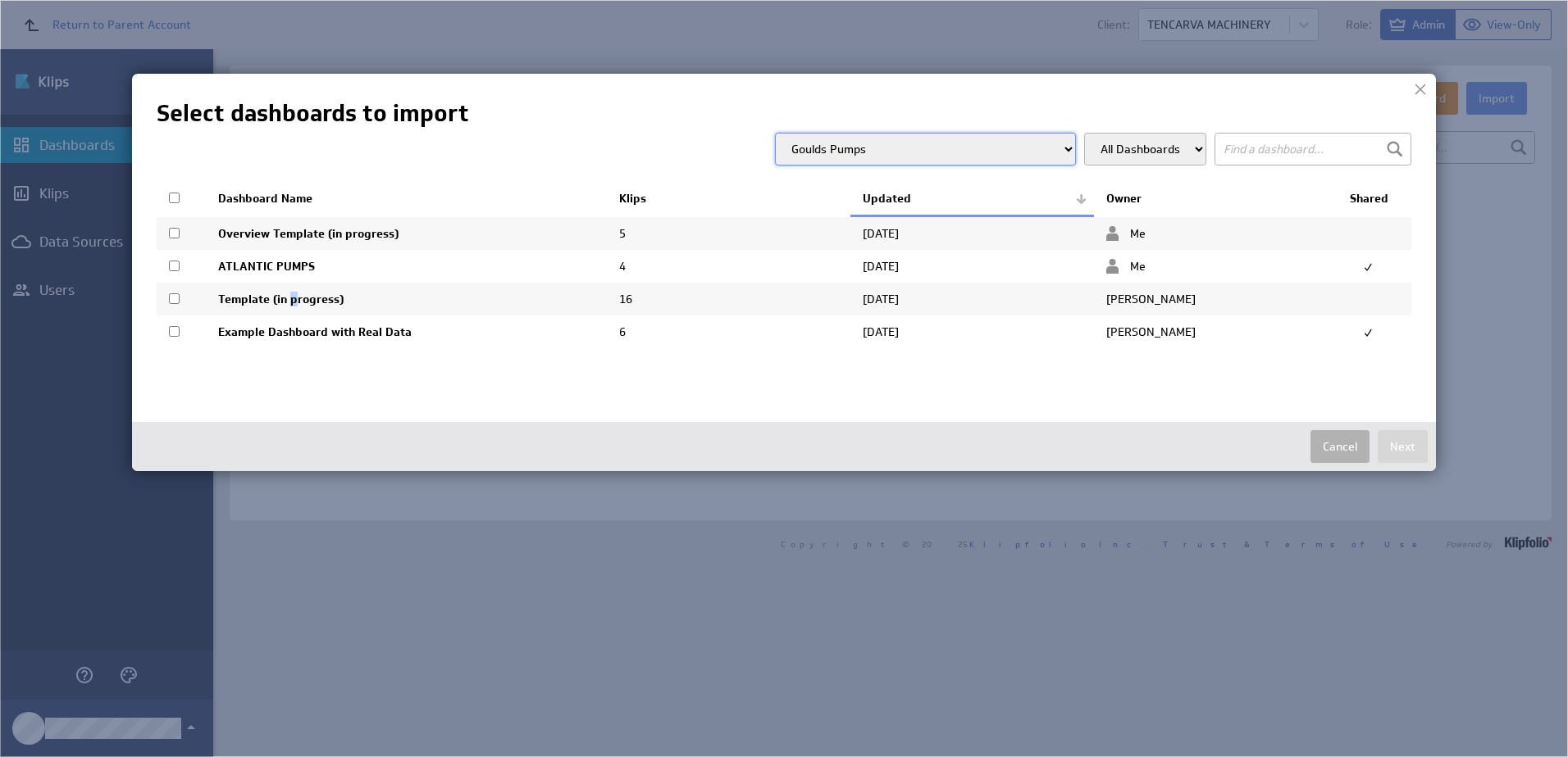
click at [294, 303] on td "Template (in progress)" at bounding box center [407, 299] width 401 height 33
checkbox input "true"
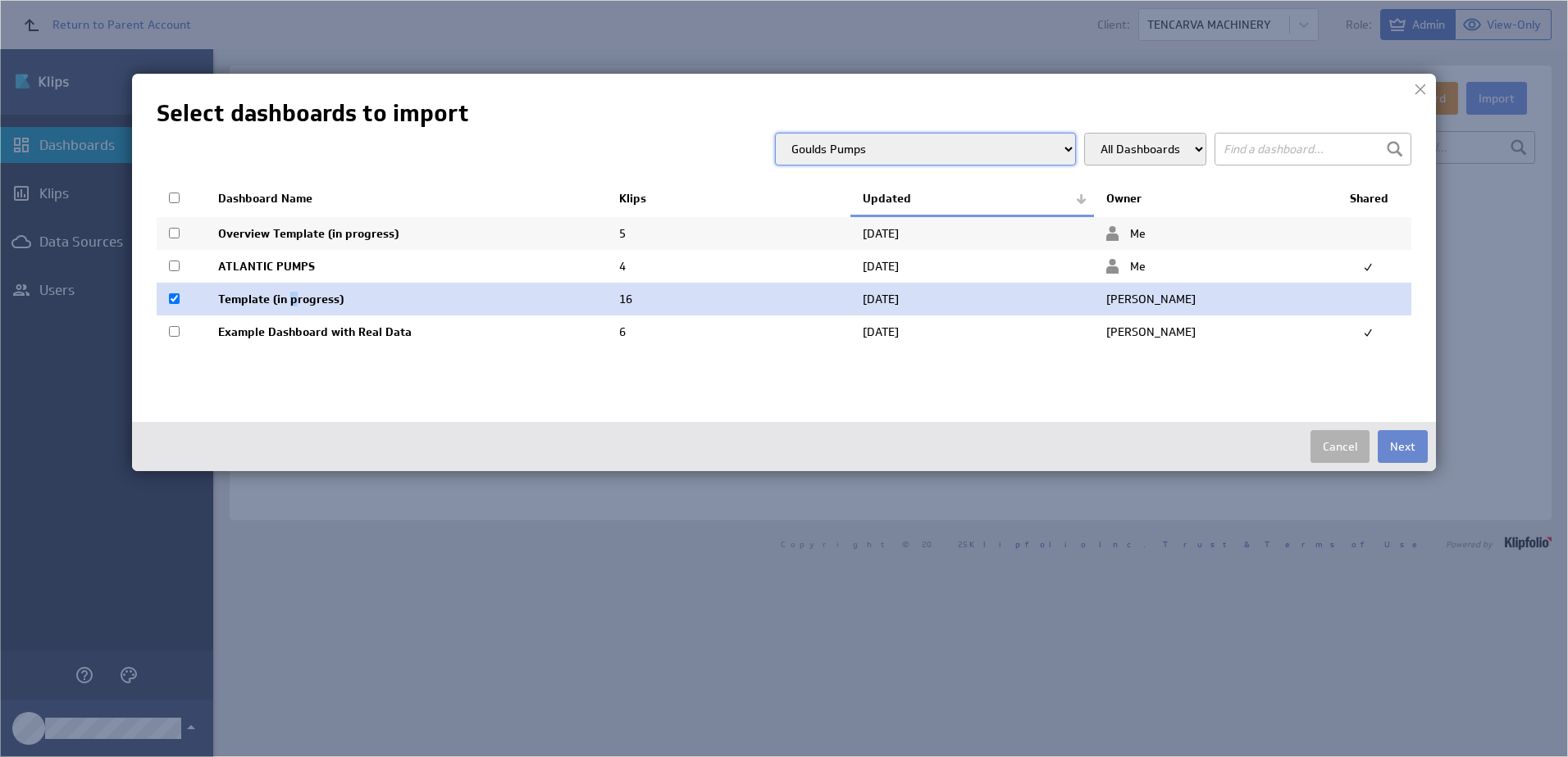
click at [1388, 447] on button "Next" at bounding box center [1403, 446] width 50 height 33
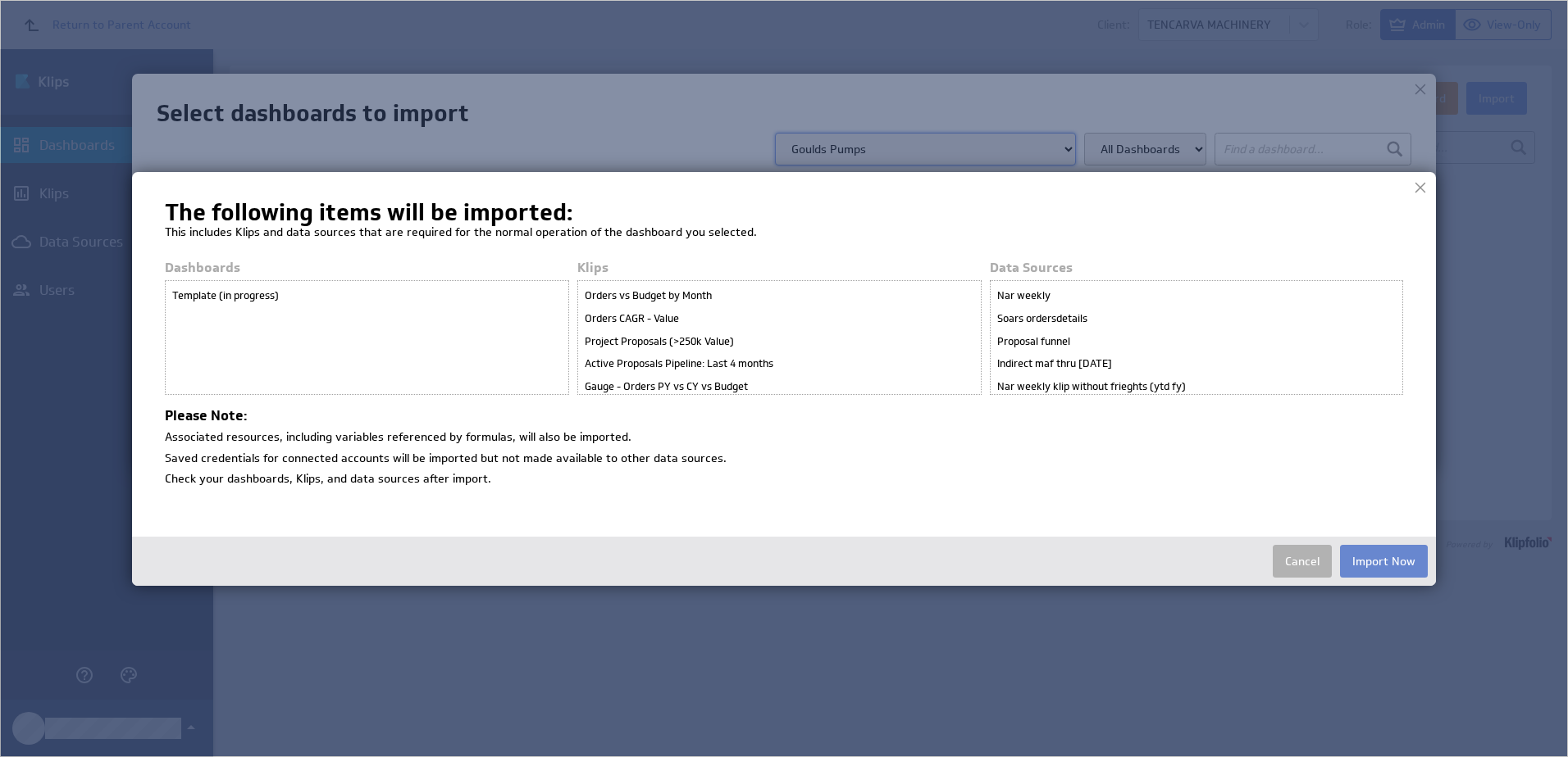
drag, startPoint x: 1360, startPoint y: 561, endPoint x: 1370, endPoint y: 561, distance: 10.0
click at [1370, 561] on button "Import Now" at bounding box center [1383, 561] width 88 height 33
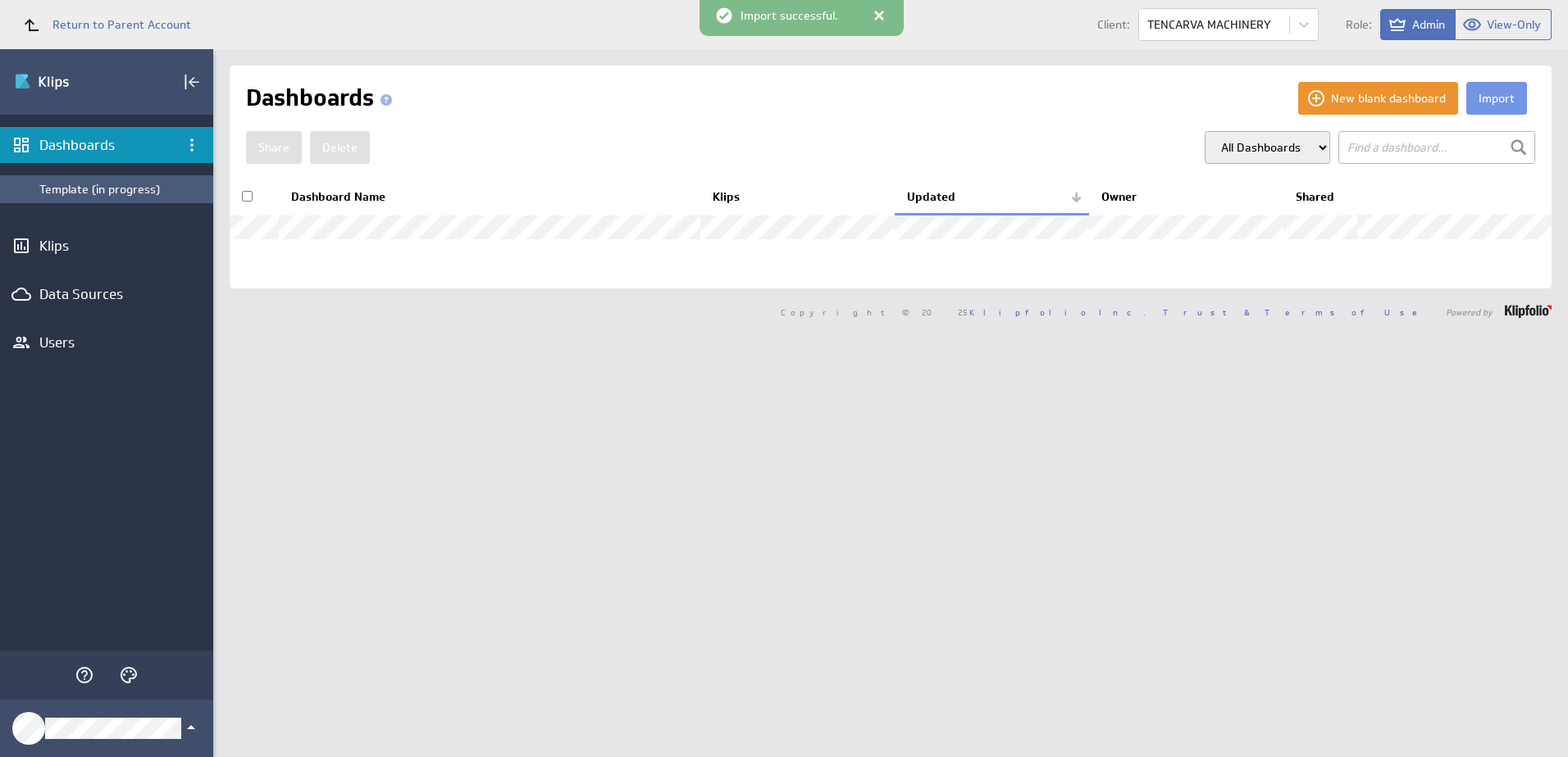
click at [101, 186] on div "Template (in progress)" at bounding box center [122, 189] width 165 height 15
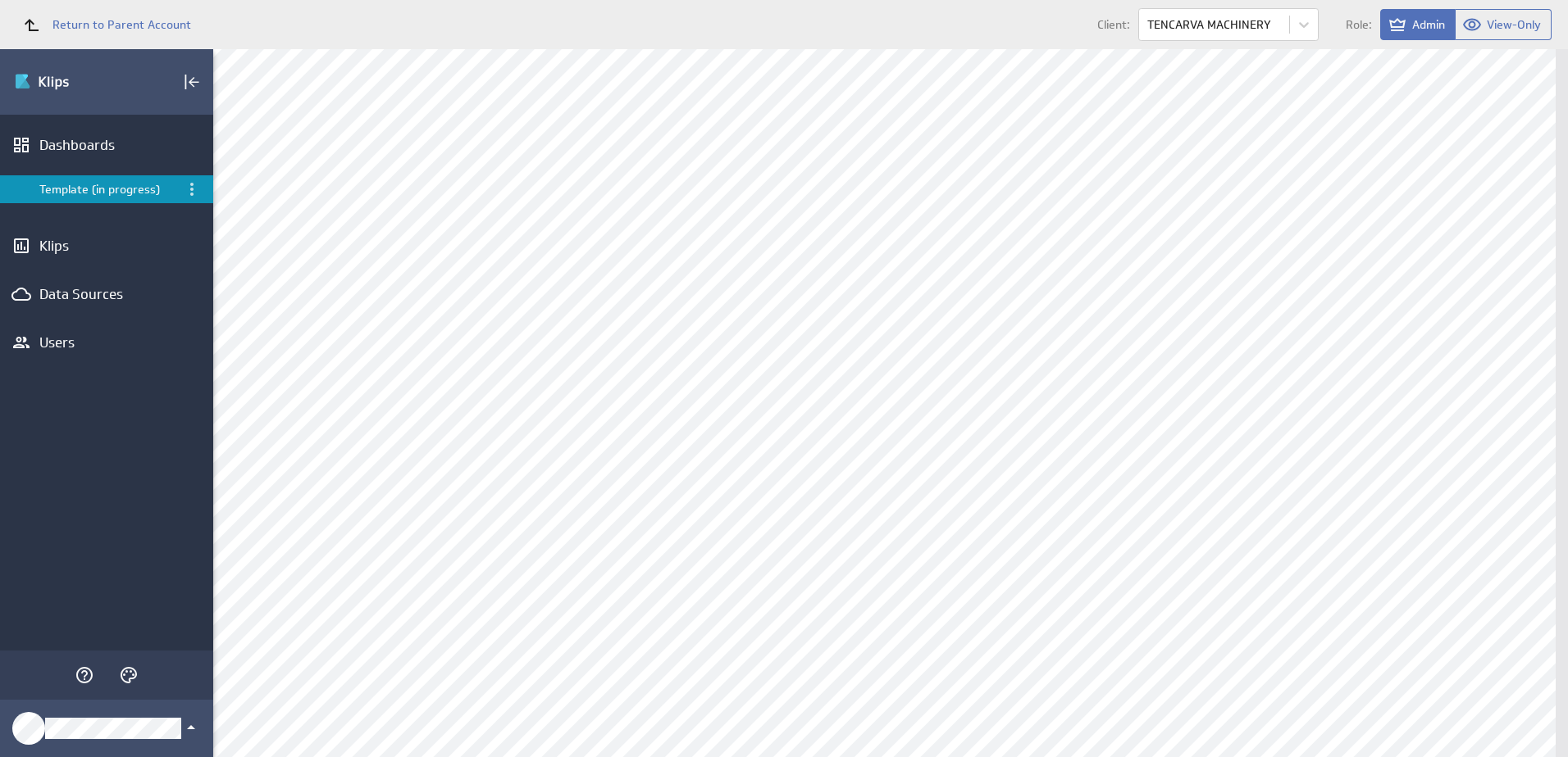
scroll to position [1264, 0]
click at [1410, 245] on div "Edit..." at bounding box center [1450, 238] width 164 height 26
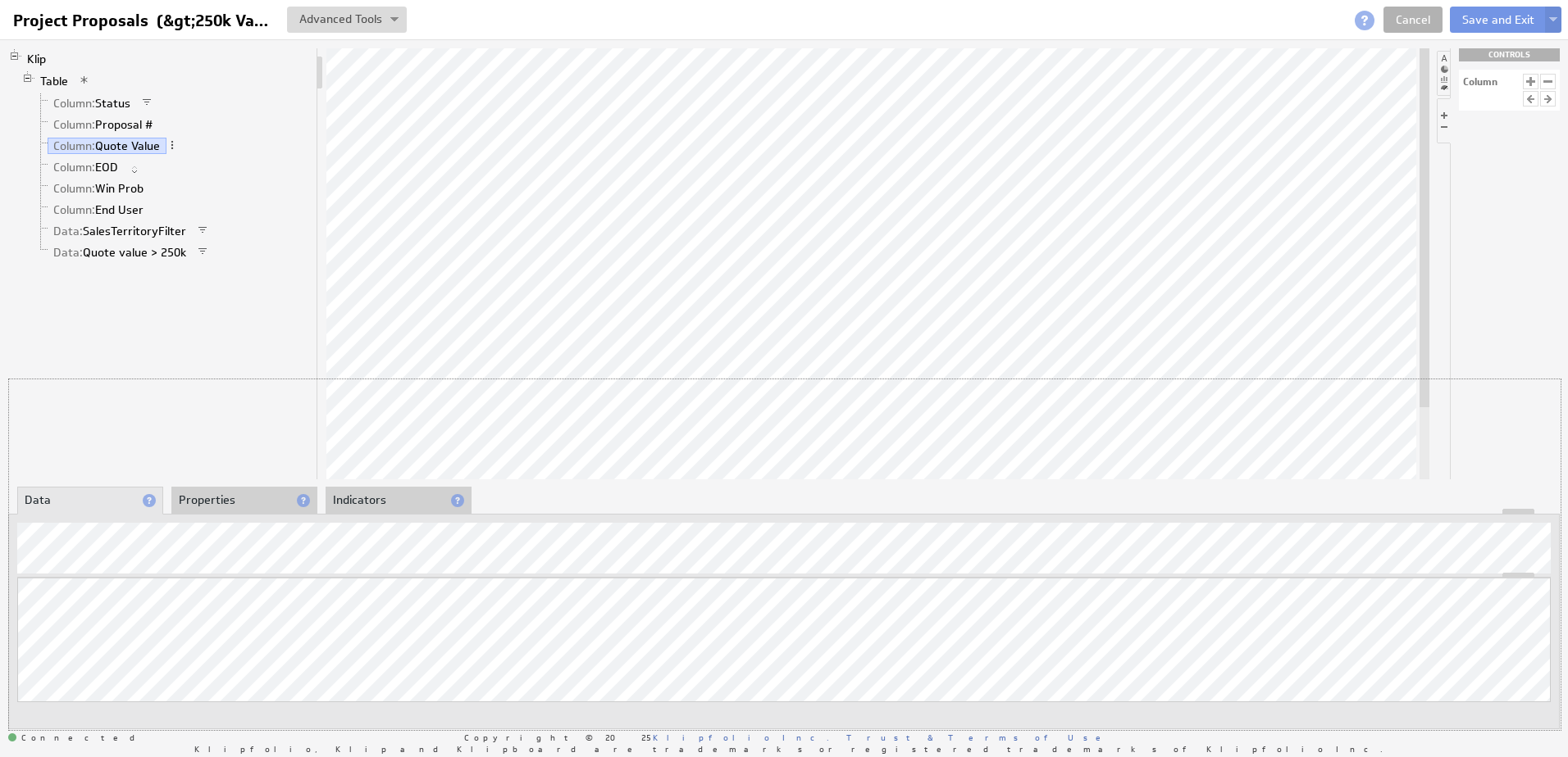
drag, startPoint x: 527, startPoint y: 514, endPoint x: 528, endPoint y: 490, distance: 24.0
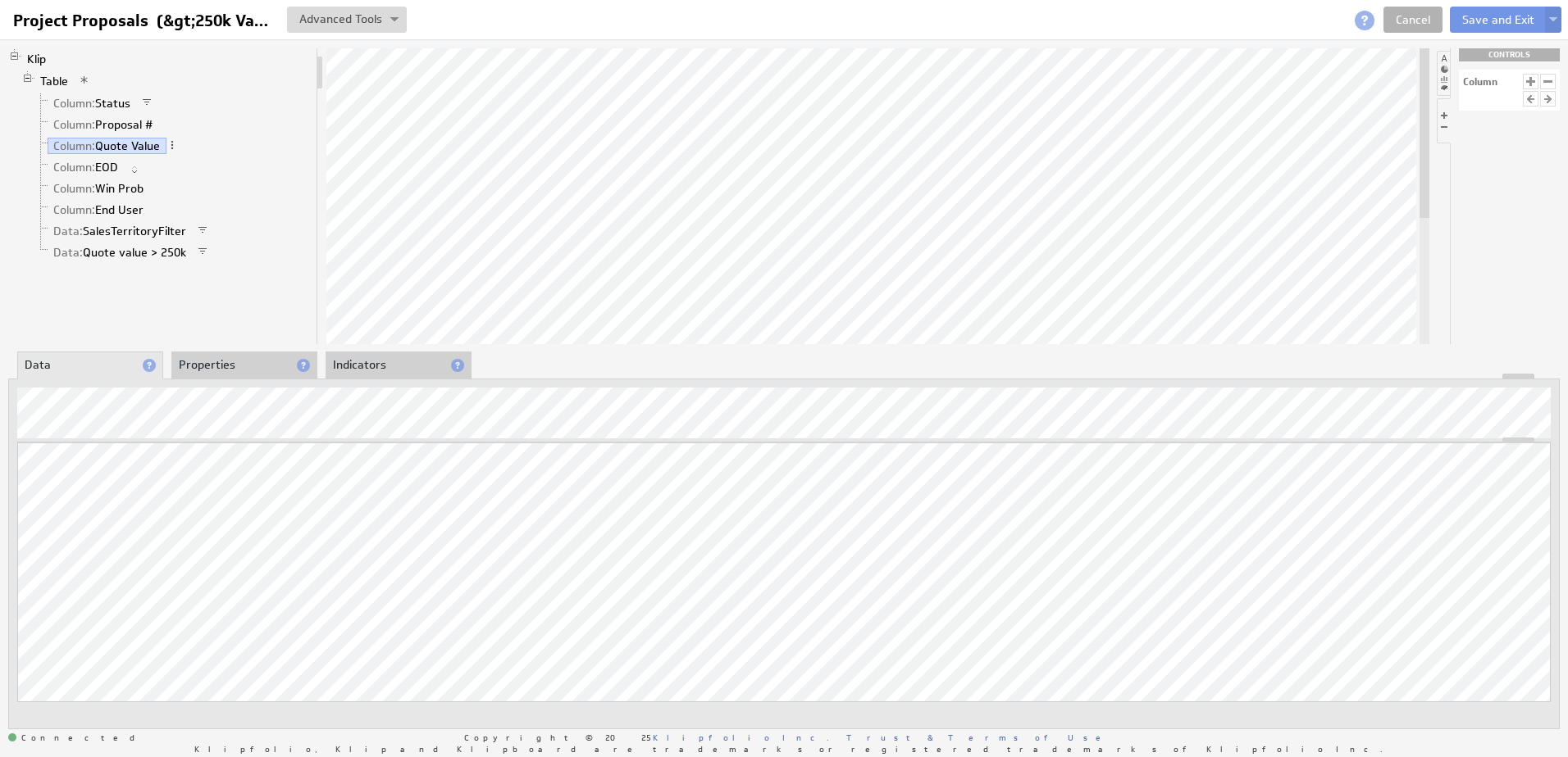
click at [234, 367] on li "Properties" at bounding box center [244, 366] width 146 height 28
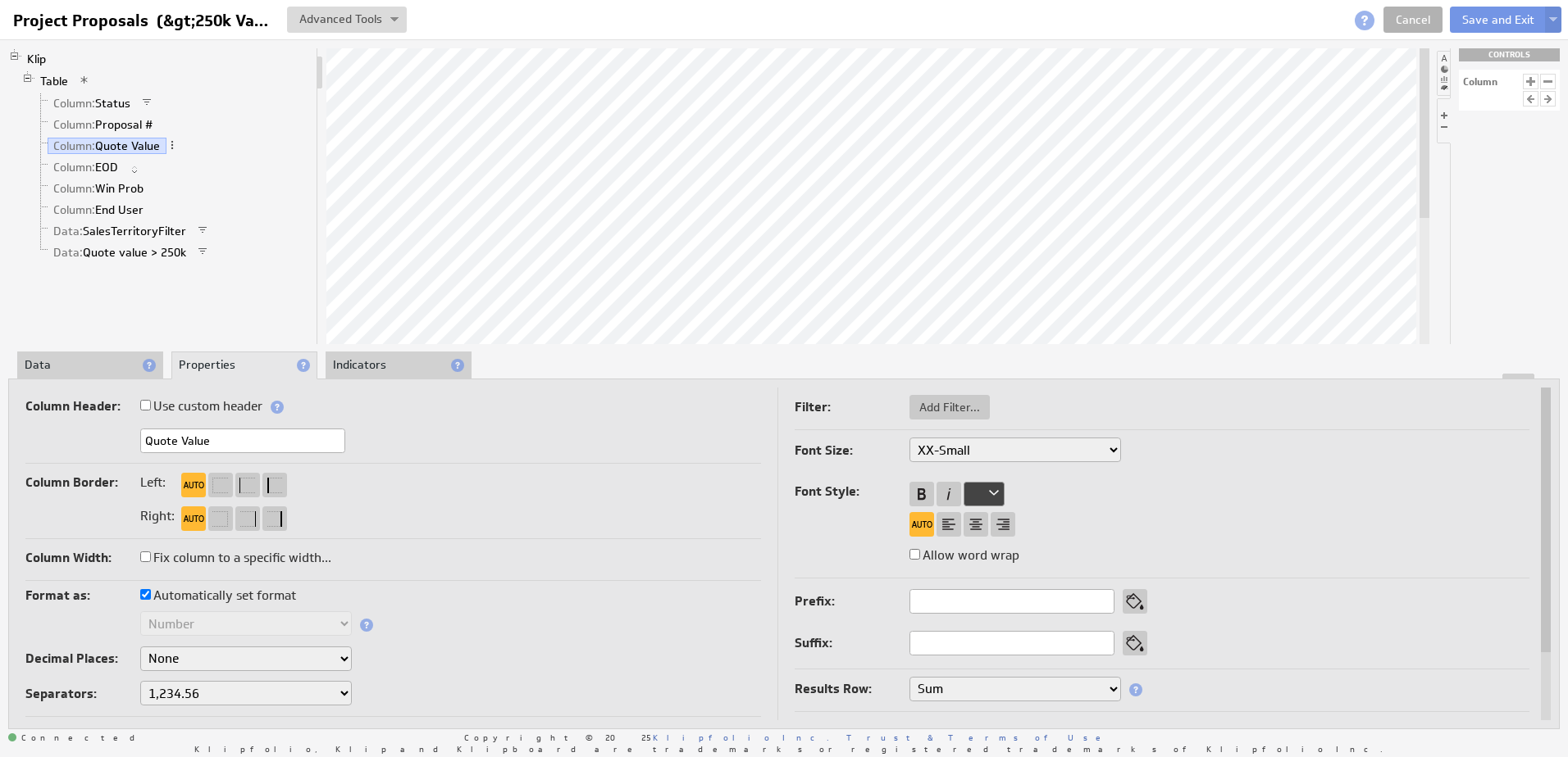
click at [148, 595] on input "Automatically set format" at bounding box center [146, 594] width 11 height 11
checkbox input "false"
click at [342, 620] on select "Text Number Currency Percentage Image URL Date / Time Duration Mini Chart: Spar…" at bounding box center [246, 624] width 211 height 25
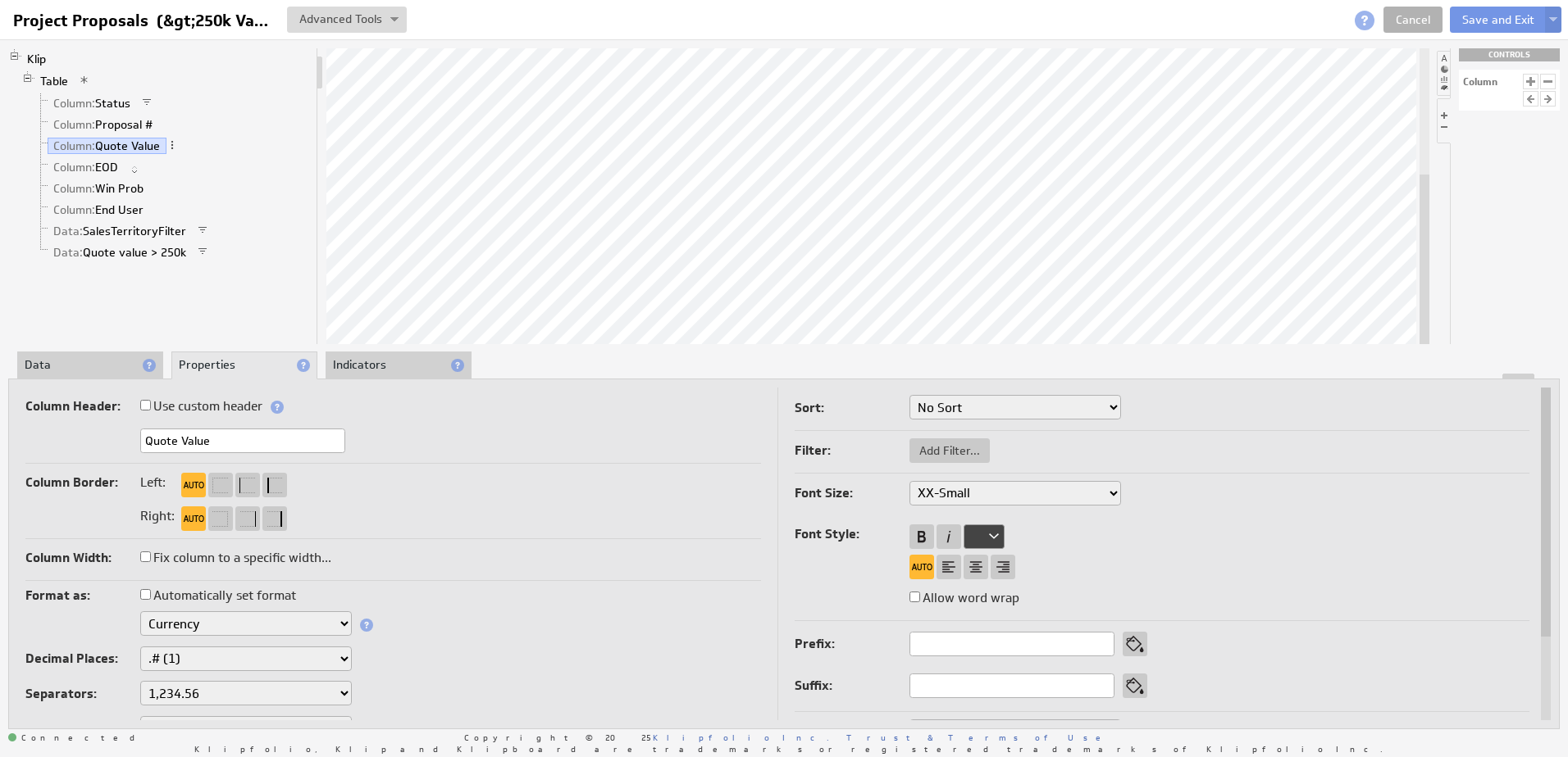
click at [340, 657] on select "None .# (1) .## (2) .### (3) .#### (4)" at bounding box center [246, 659] width 211 height 25
select select "0"
click at [1471, 15] on button "Save and Exit" at bounding box center [1497, 19] width 96 height 26
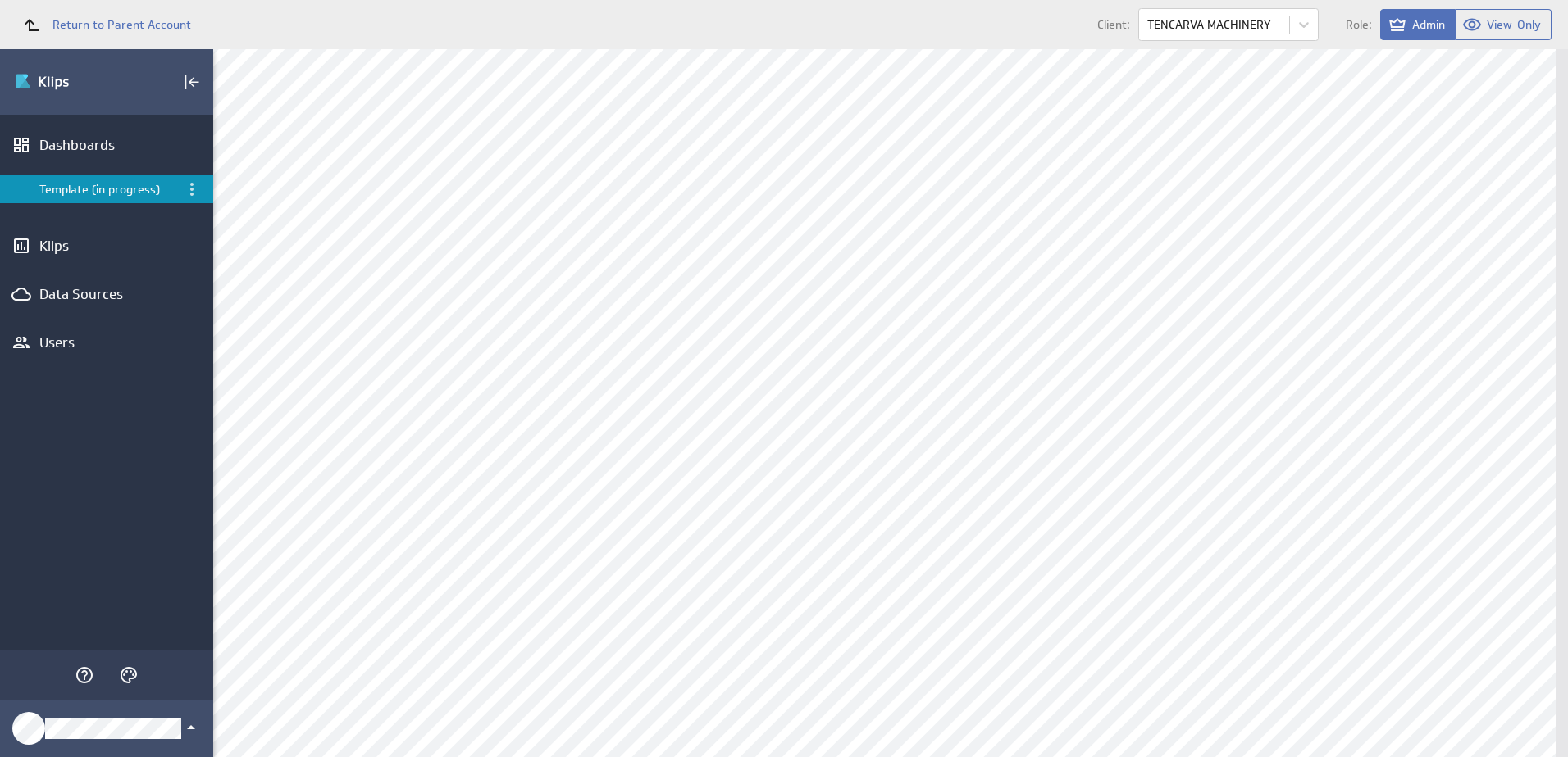
scroll to position [1253, 0]
click at [777, 292] on div "Edit..." at bounding box center [787, 291] width 164 height 26
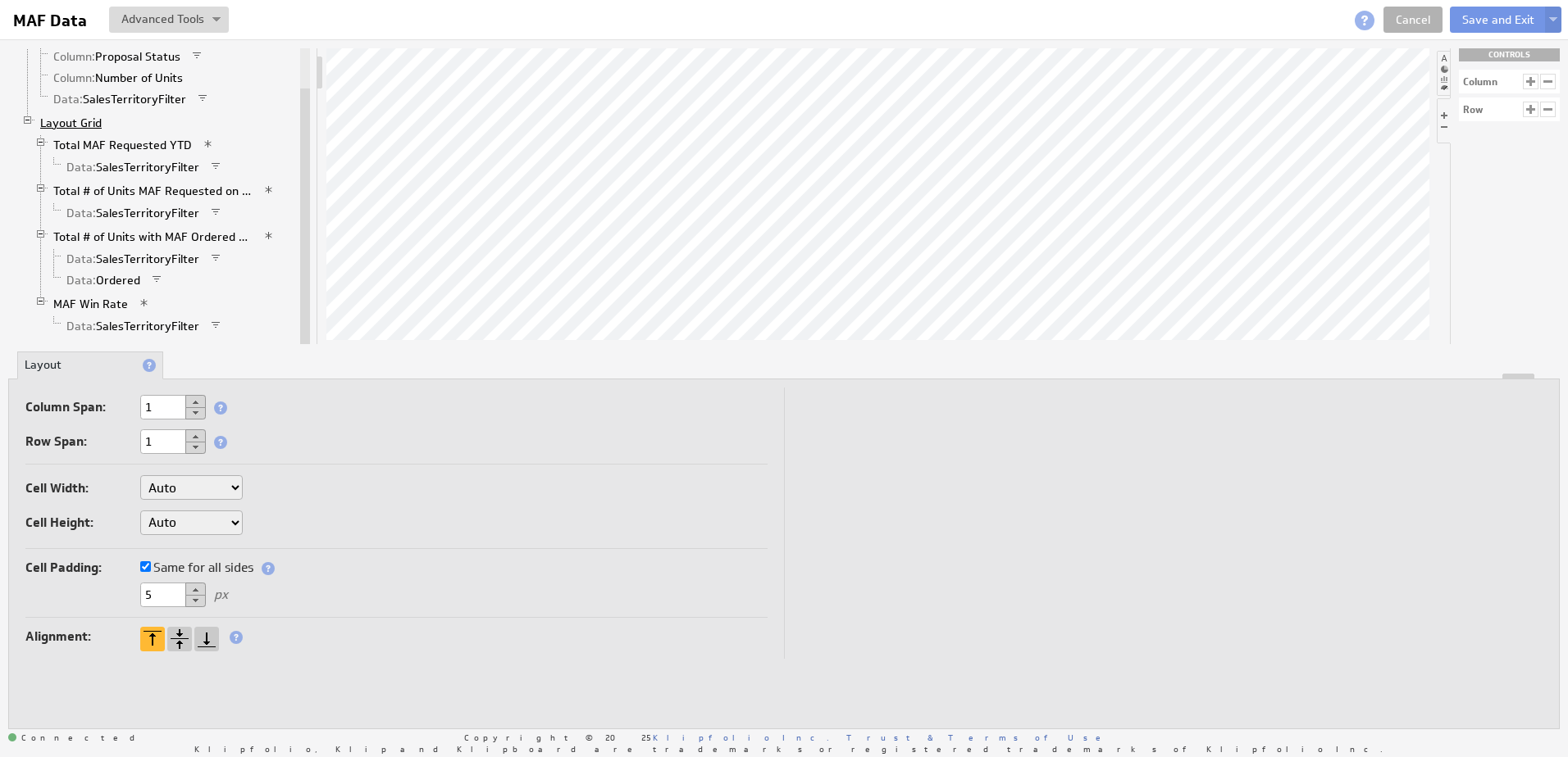
click at [81, 126] on link "Layout Grid" at bounding box center [71, 123] width 73 height 17
click at [86, 125] on link "Layout Grid" at bounding box center [71, 123] width 73 height 17
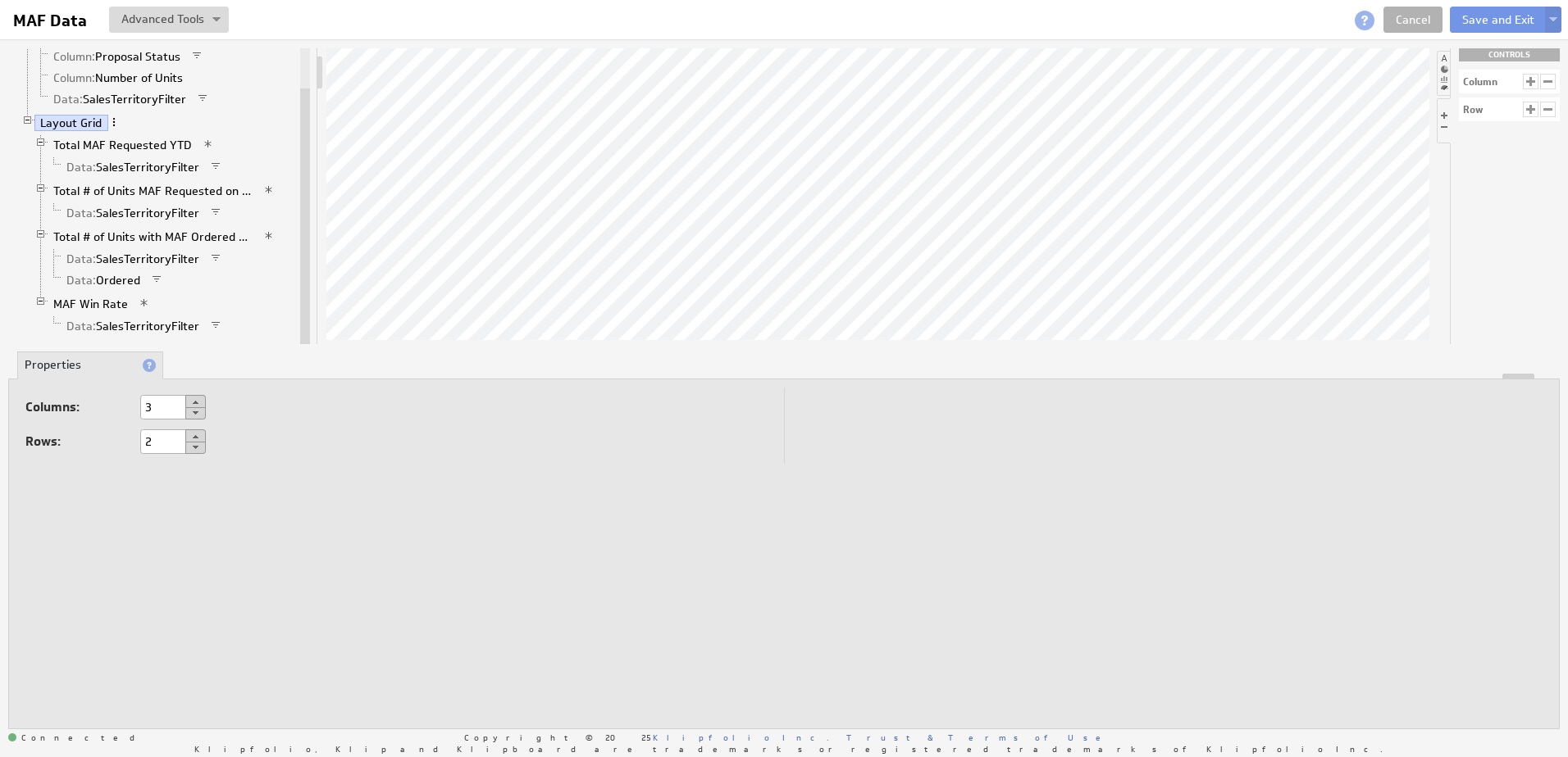
click at [114, 117] on span at bounding box center [113, 122] width 11 height 11
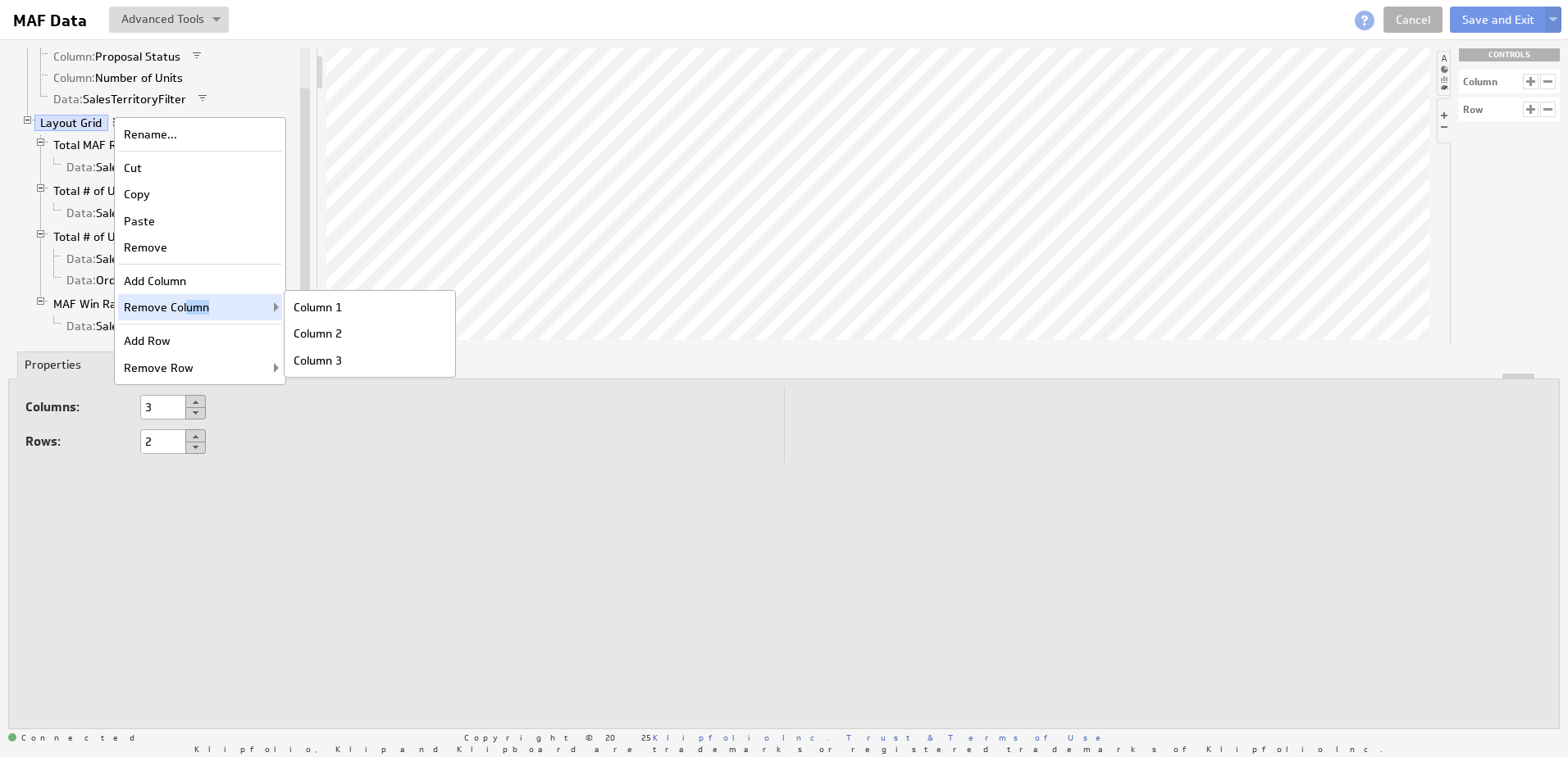
drag, startPoint x: 185, startPoint y: 307, endPoint x: 226, endPoint y: 309, distance: 41.0
click at [226, 309] on div "Remove Column Column 1 Column 2 Column 3" at bounding box center [201, 307] width 164 height 26
drag, startPoint x: 226, startPoint y: 309, endPoint x: 322, endPoint y: 365, distance: 111.1
click at [322, 365] on div "Column 3" at bounding box center [370, 360] width 164 height 26
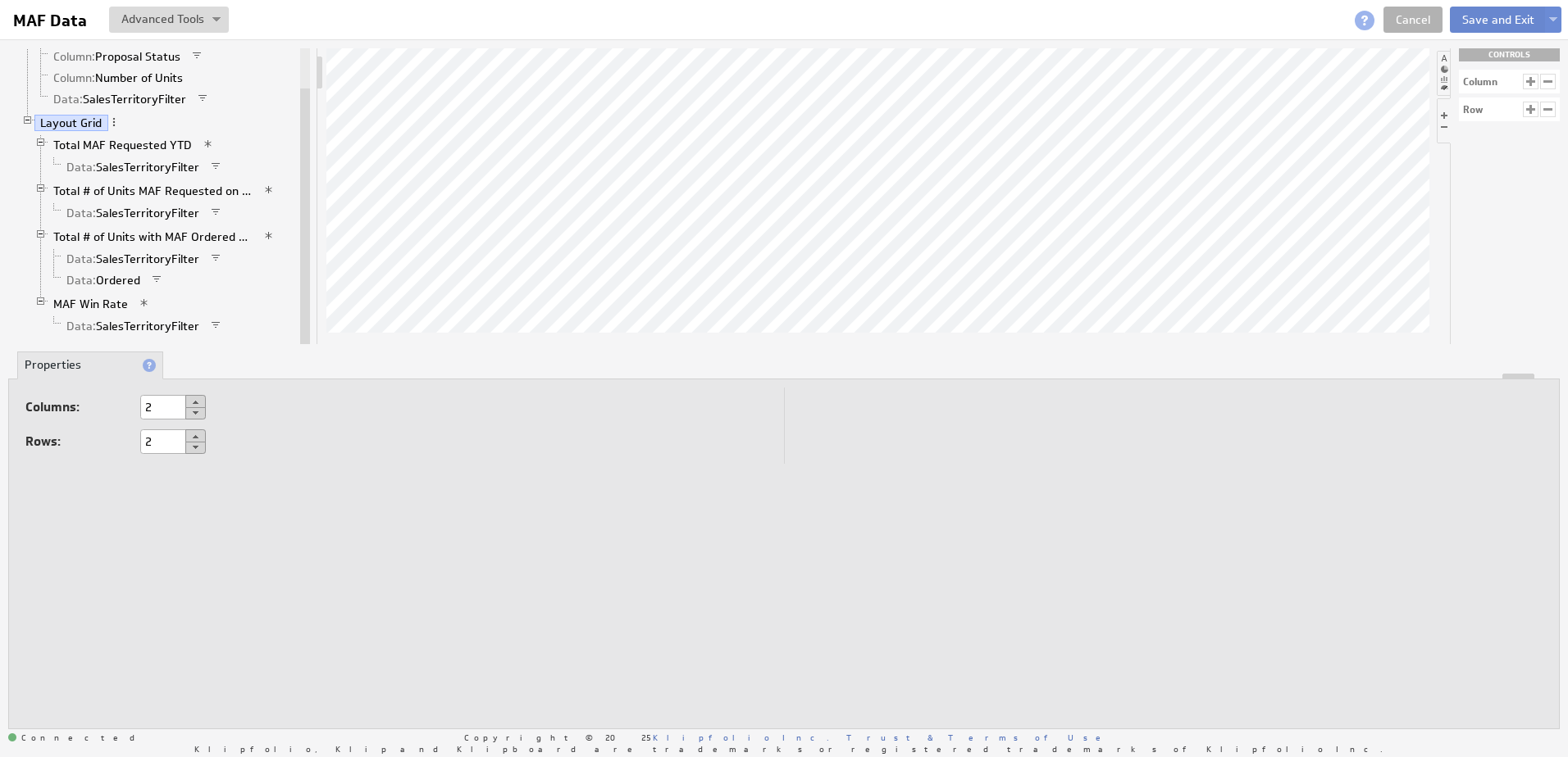
click at [1495, 17] on button "Save and Exit" at bounding box center [1497, 19] width 96 height 26
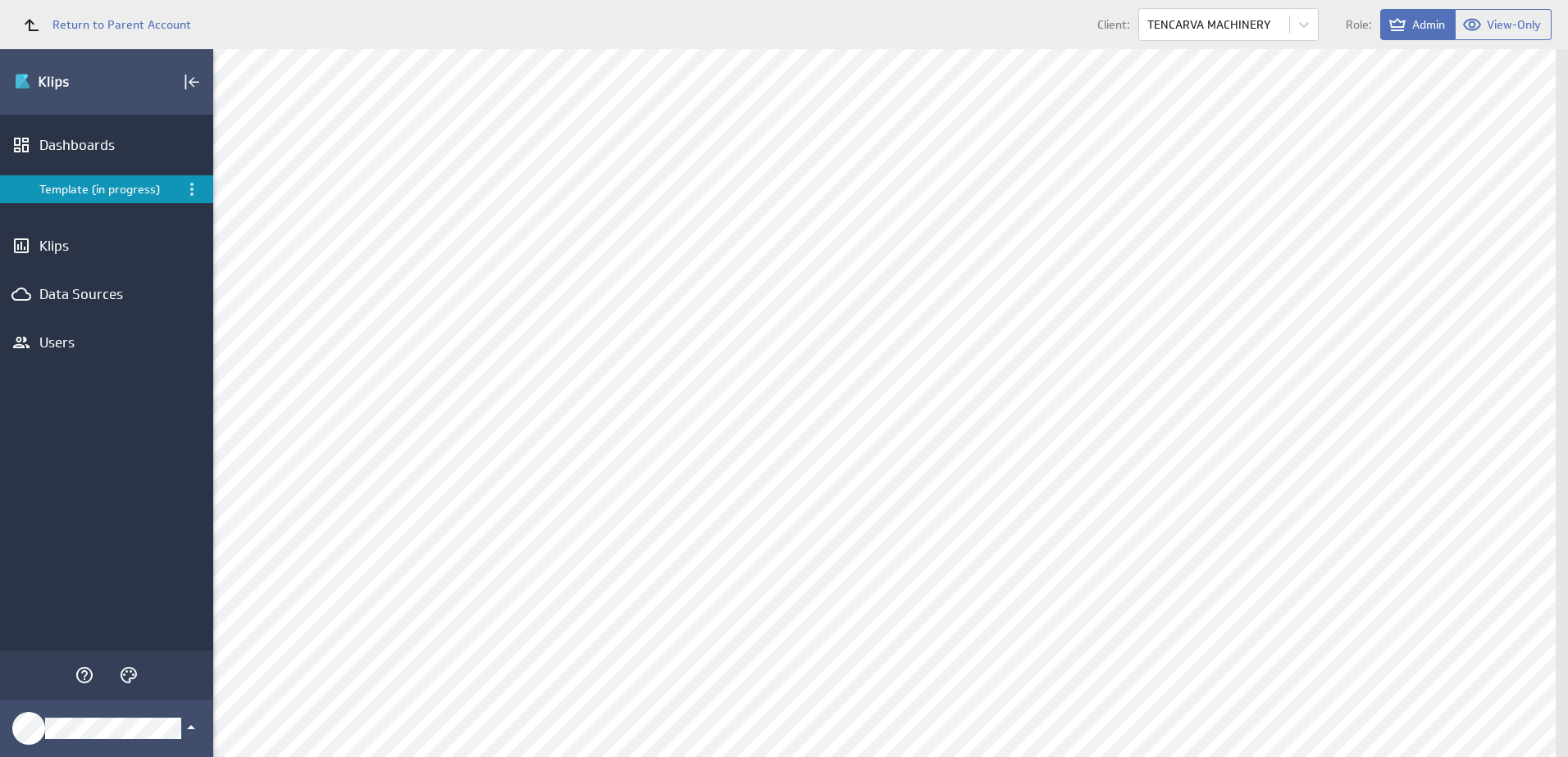
scroll to position [1326, 0]
click at [777, 336] on div "Edit..." at bounding box center [787, 342] width 164 height 26
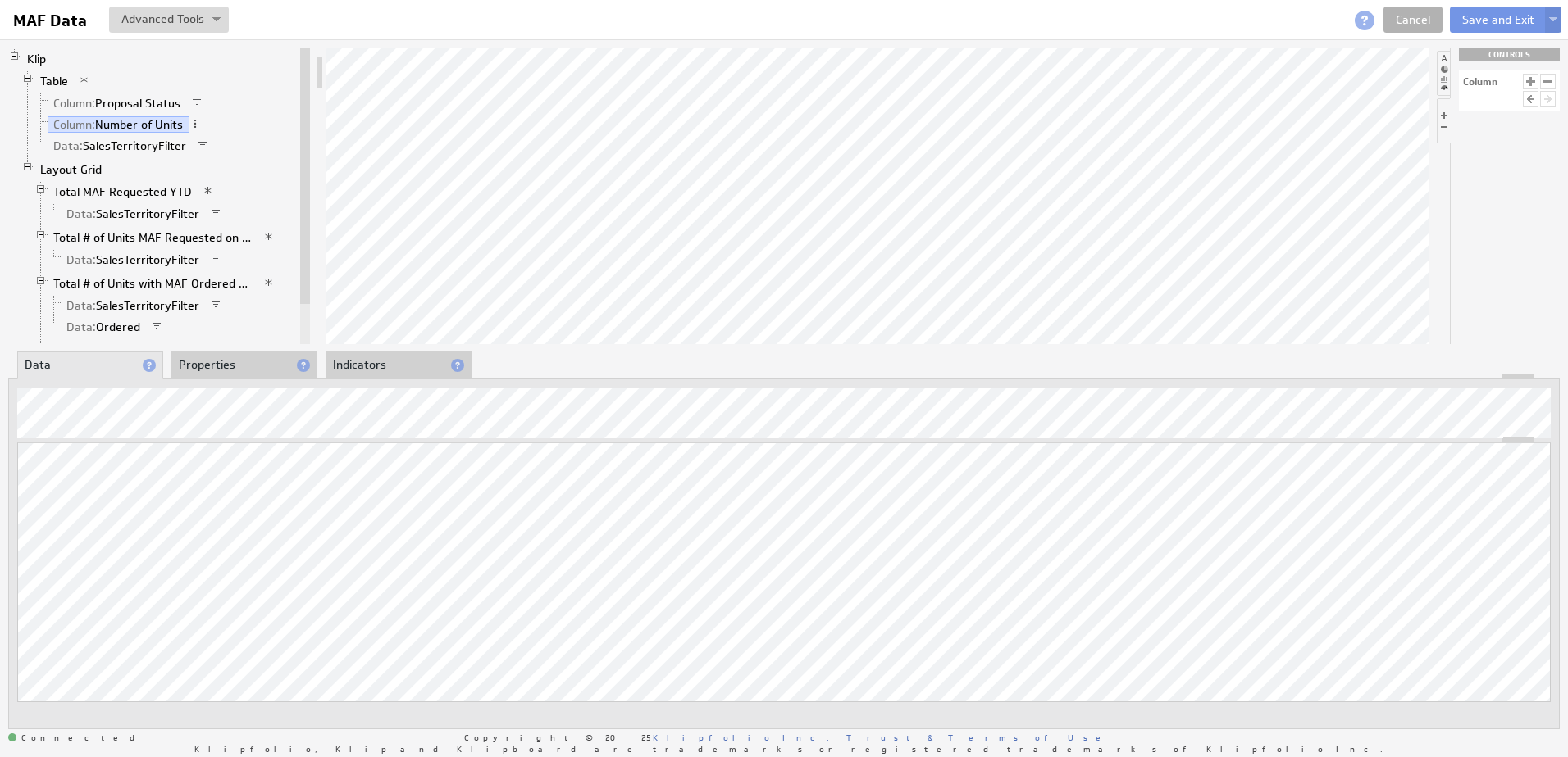
click at [268, 368] on li "Properties" at bounding box center [244, 366] width 146 height 28
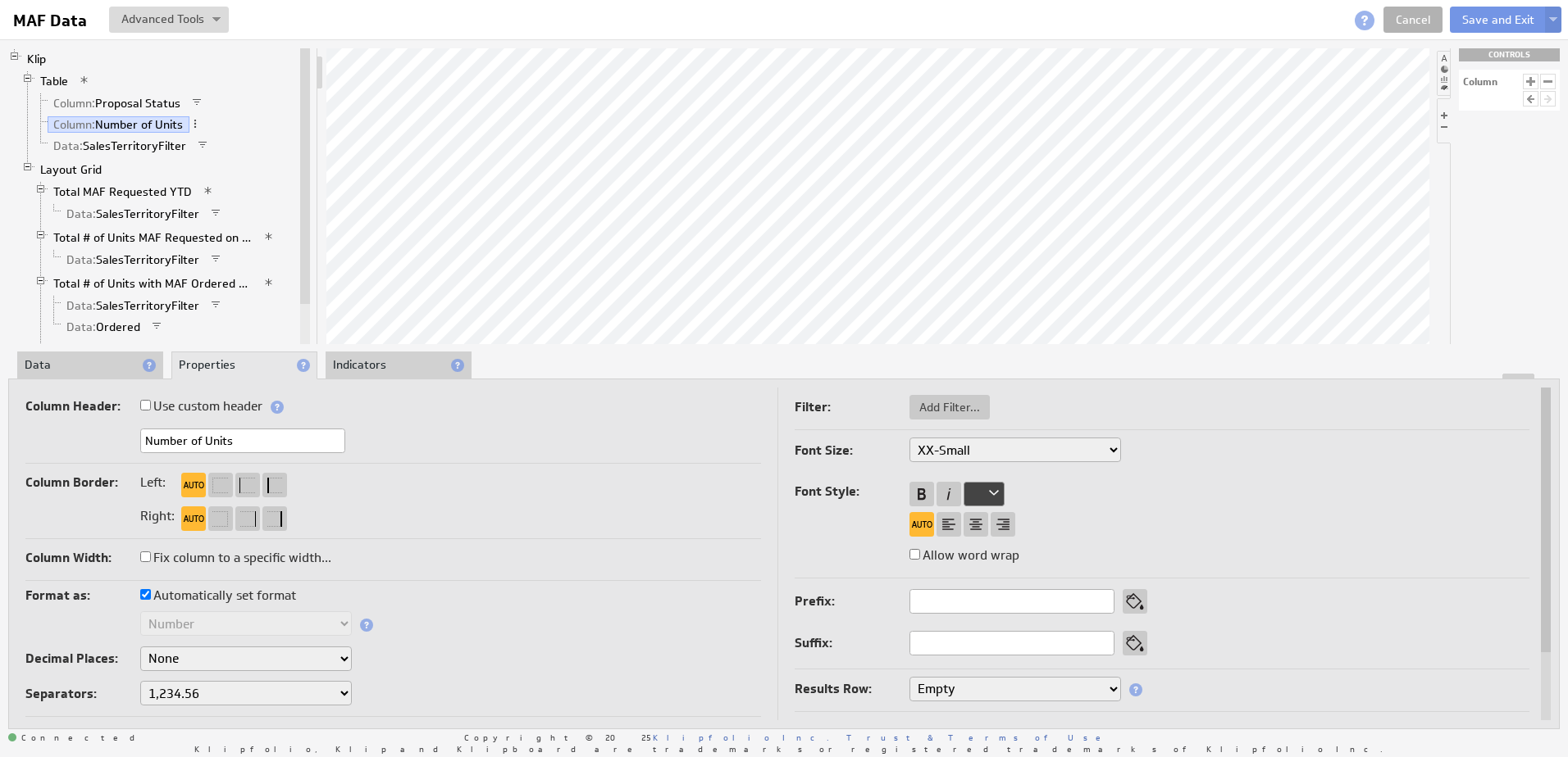
click at [1107, 686] on select "Empty Sum Average Median Min Max First Last Count Count Distinct Custom..." at bounding box center [1015, 689] width 211 height 25
select select "sum"
click at [59, 84] on link "Table" at bounding box center [54, 81] width 40 height 17
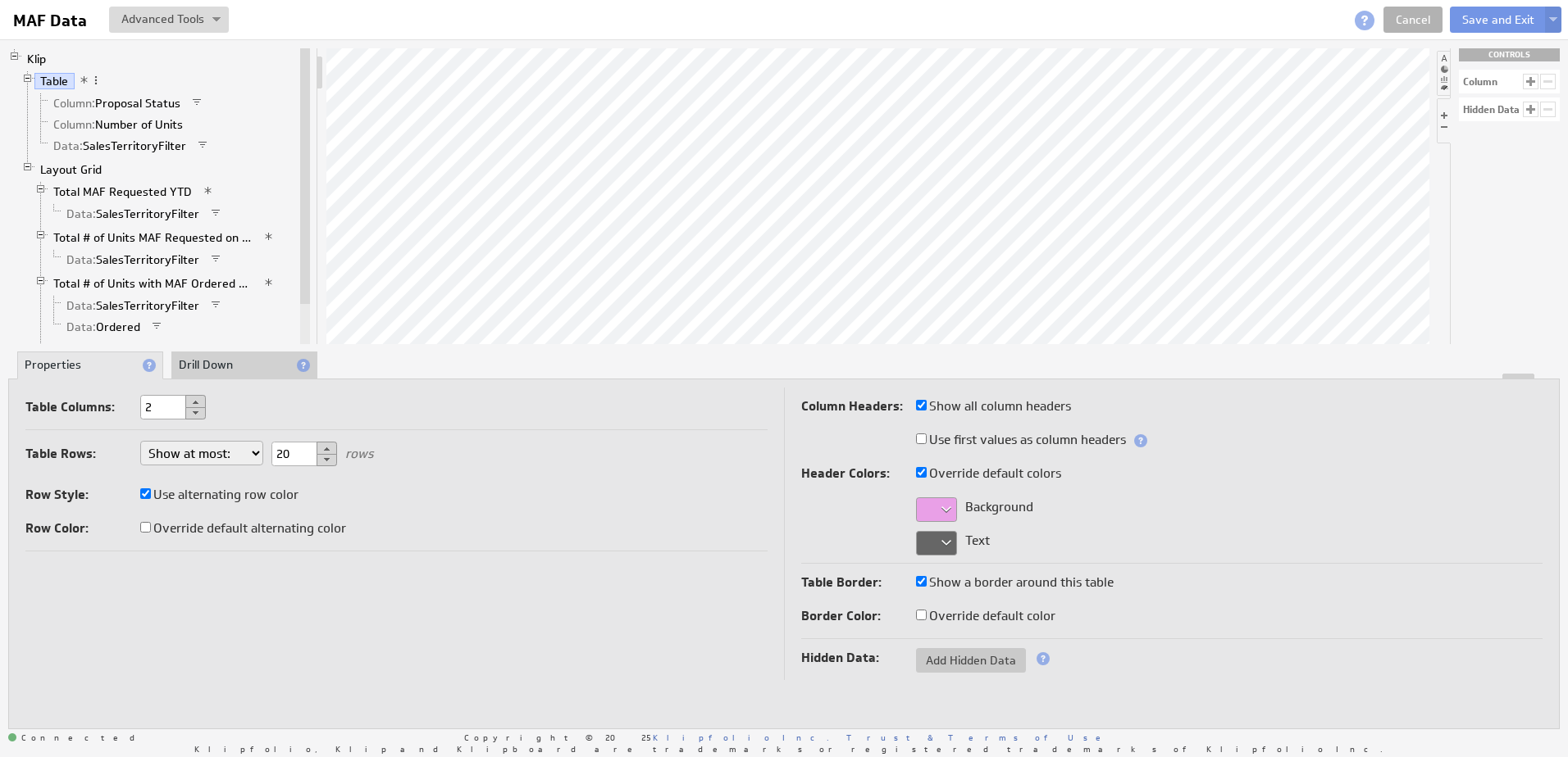
drag, startPoint x: 59, startPoint y: 84, endPoint x: 14, endPoint y: 116, distance: 55.2
click at [14, 116] on li "Klip Table Column: Proposal Status Column: Number of Units Data: SalesTerritory…" at bounding box center [152, 220] width 289 height 343
click at [96, 85] on span at bounding box center [95, 79] width 11 height 11
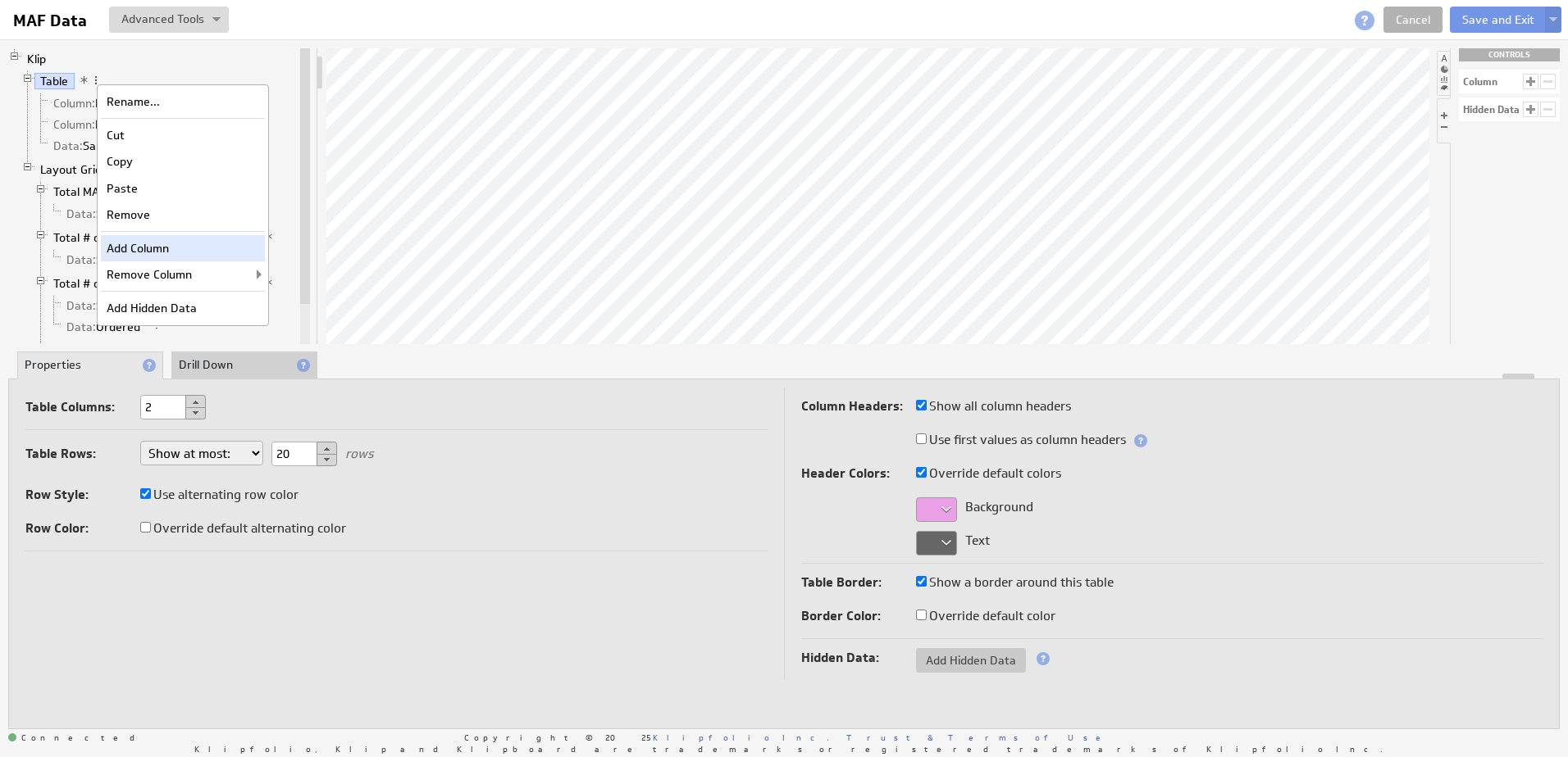
click at [126, 249] on div "Add Column" at bounding box center [183, 248] width 164 height 26
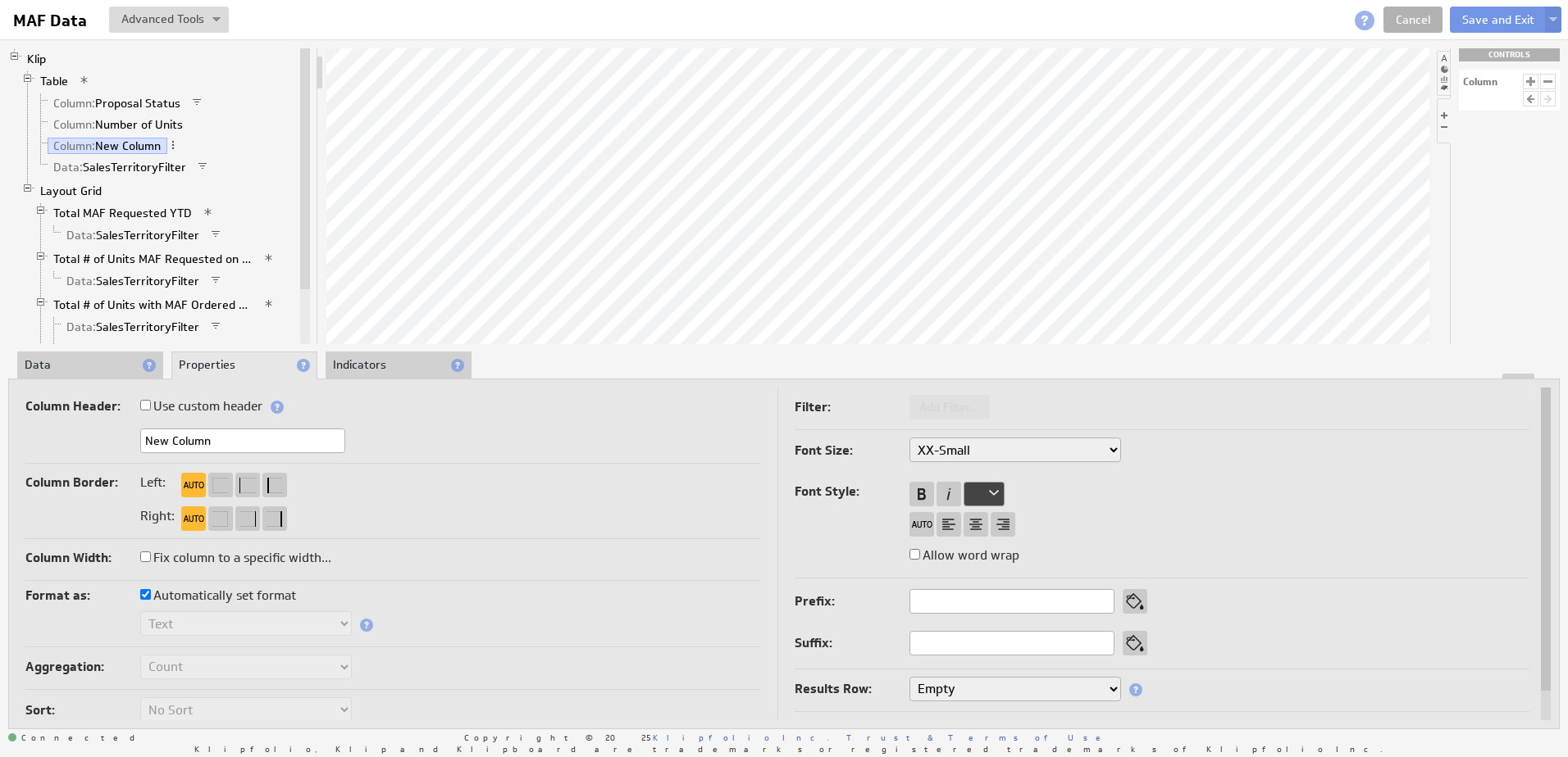
click at [94, 369] on li "Data" at bounding box center [89, 366] width 146 height 28
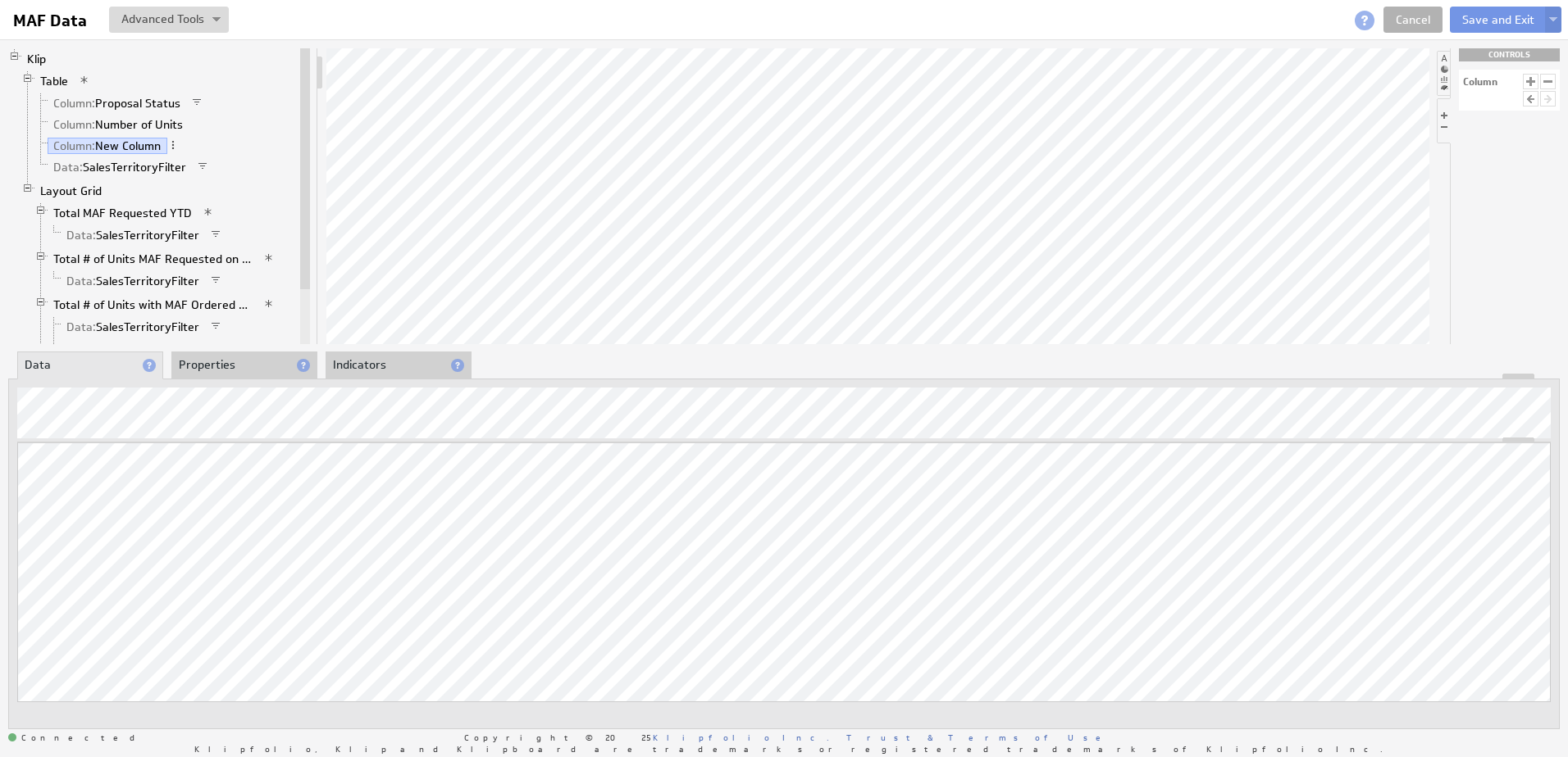
click at [217, 366] on li "Properties" at bounding box center [244, 366] width 146 height 28
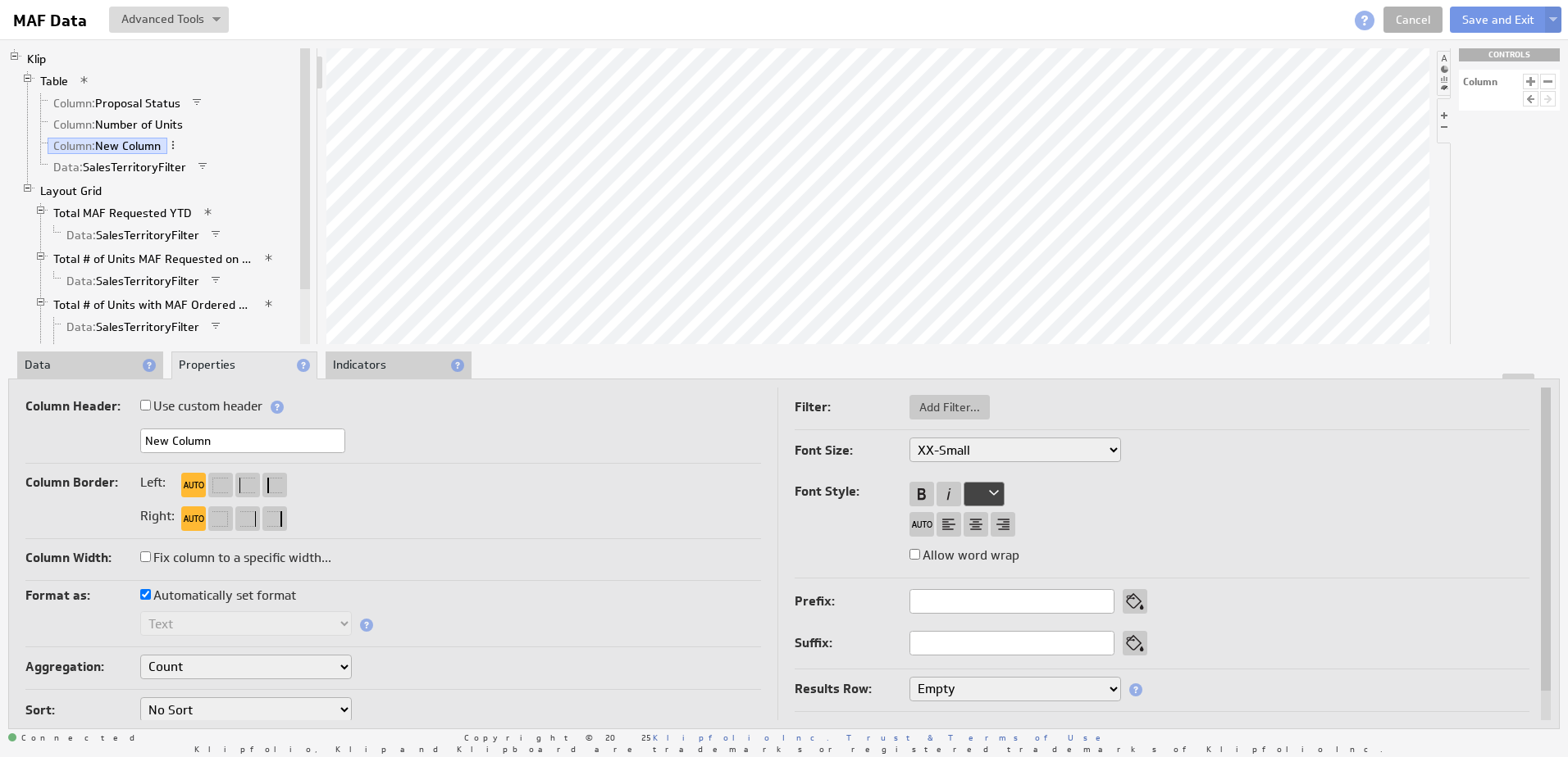
click at [346, 668] on select "Count Count Distinct First Last" at bounding box center [246, 667] width 211 height 25
click at [1114, 686] on select "Empty Sum Average Median Min Max First Last Count Count Distinct Custom..." at bounding box center [1015, 689] width 211 height 25
select select "sum"
click at [174, 142] on span at bounding box center [172, 145] width 11 height 11
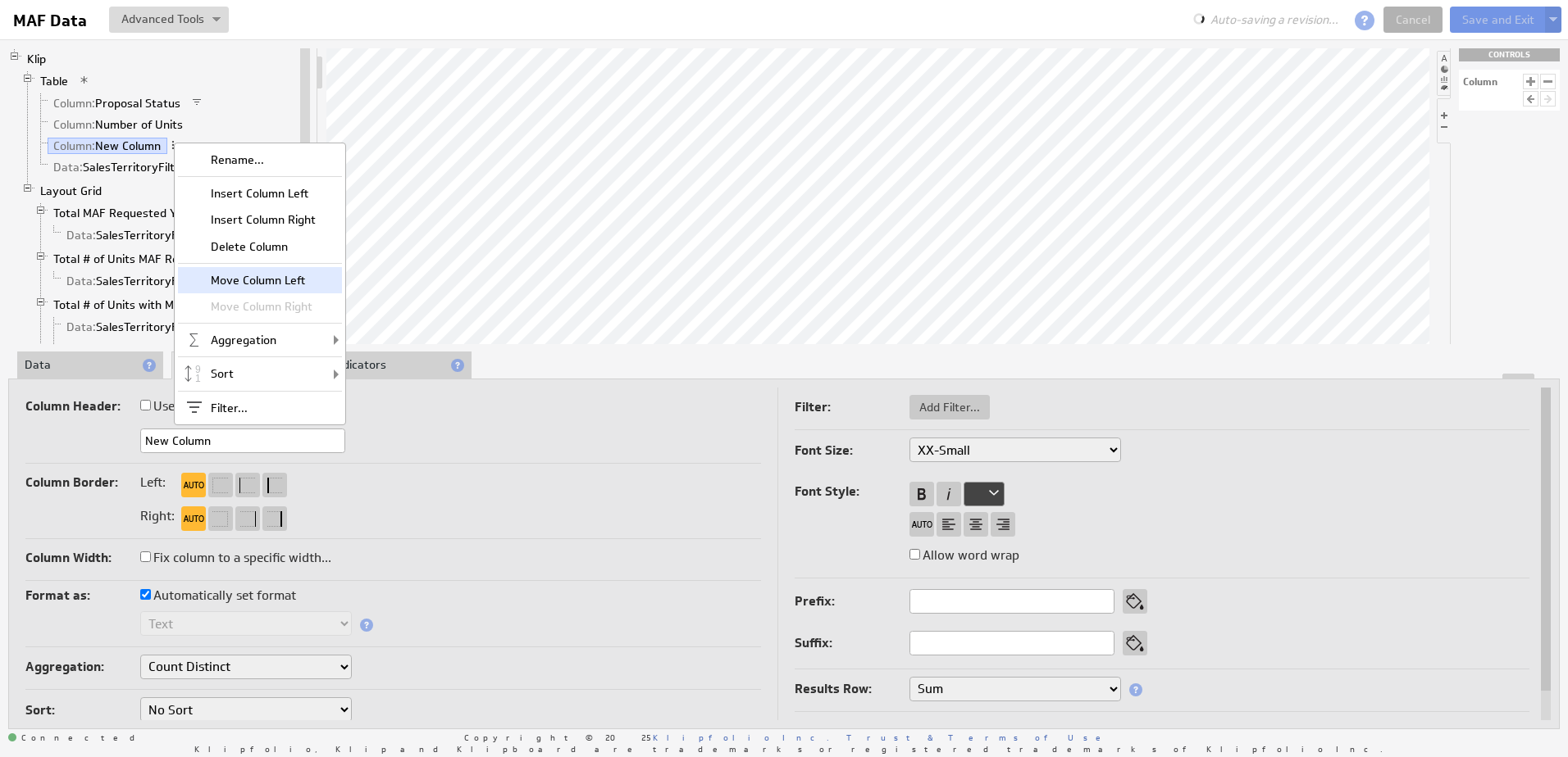
click at [240, 284] on div "Move Column Left" at bounding box center [260, 280] width 164 height 26
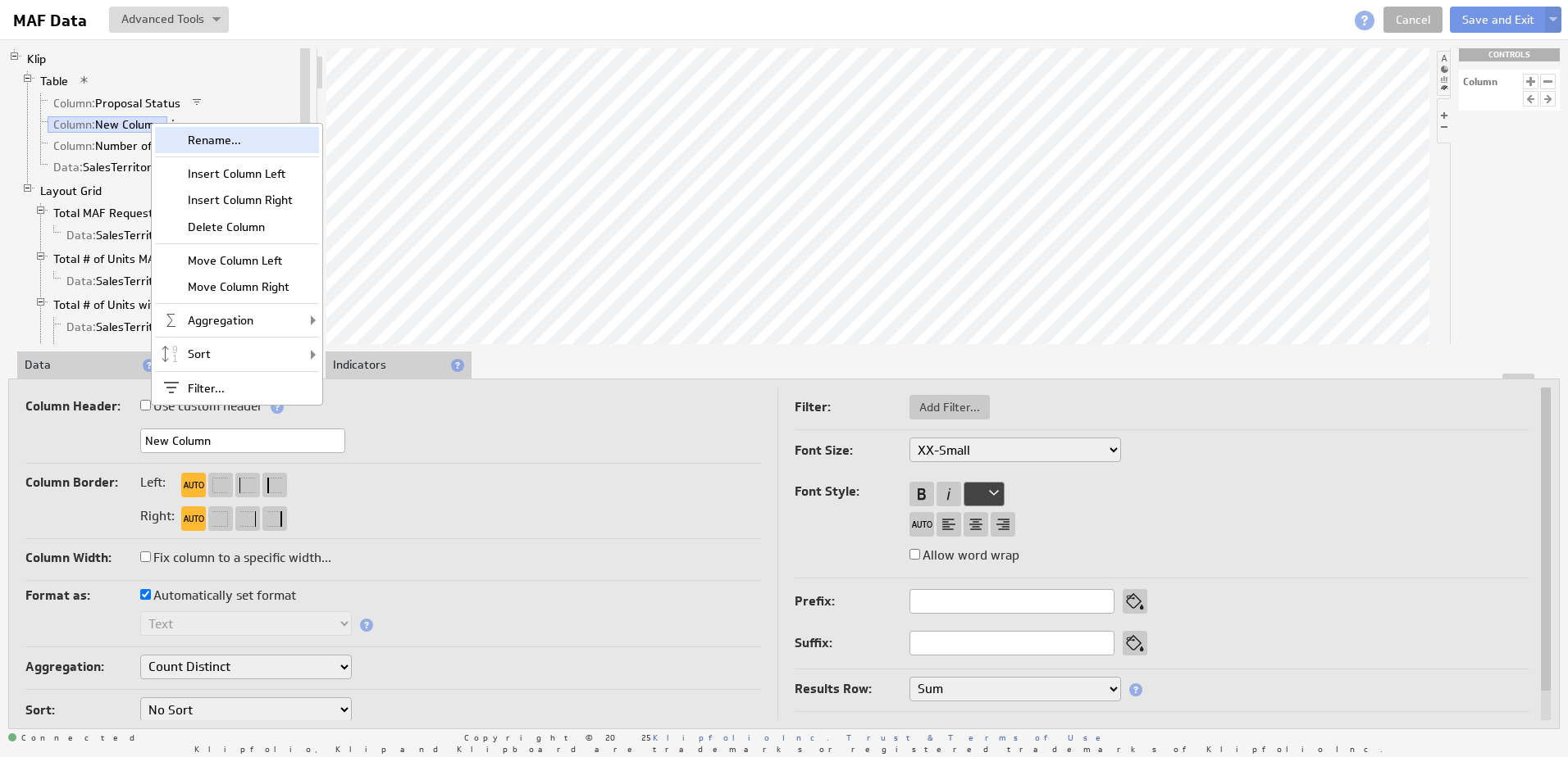
click at [203, 136] on div "Rename..." at bounding box center [237, 140] width 164 height 26
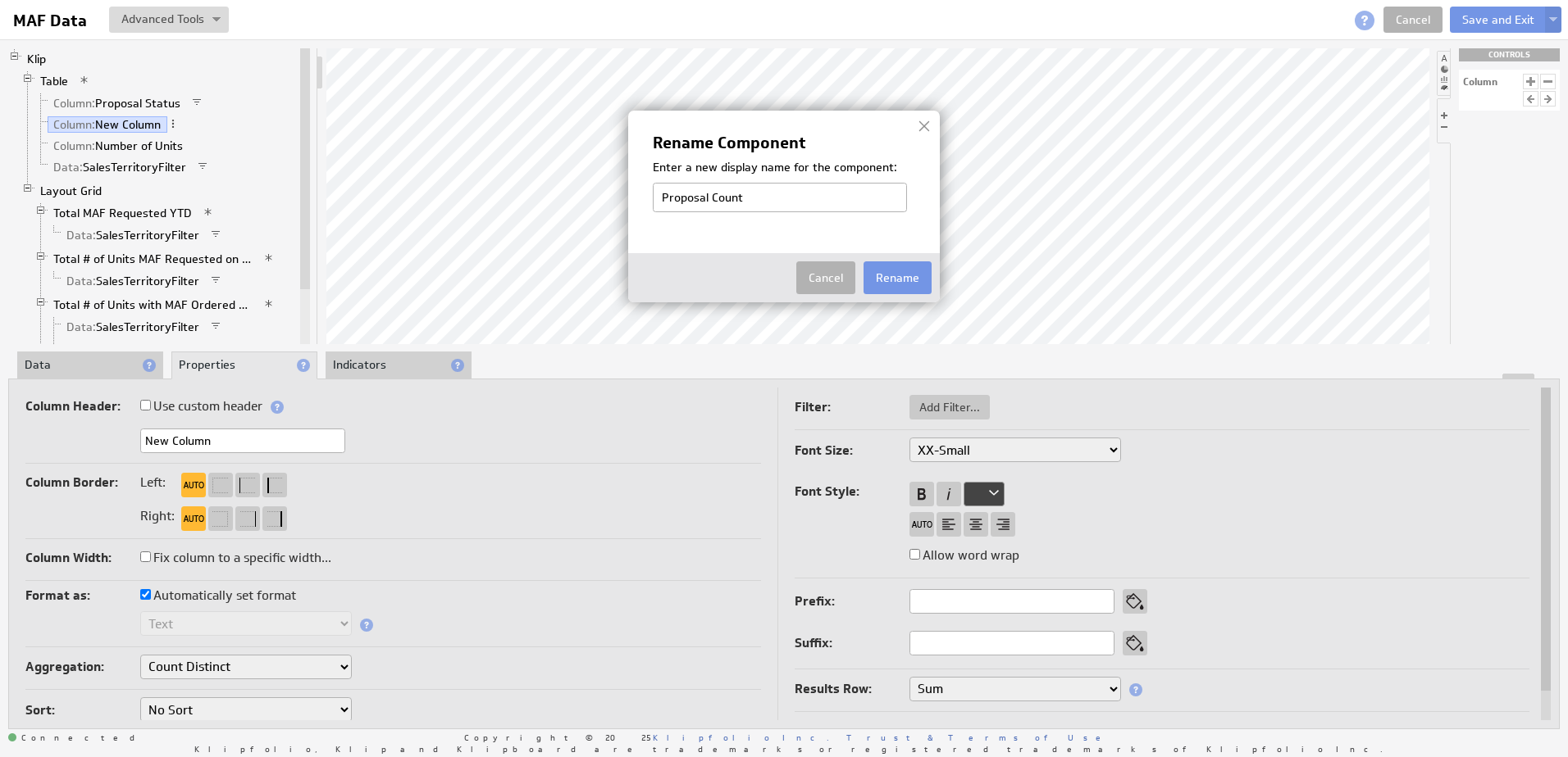
drag, startPoint x: 756, startPoint y: 193, endPoint x: 586, endPoint y: 208, distance: 170.7
click at [582, 216] on body "Return to Parent Account Help MAF Data MAF Data View Klip Source Code Alt+U Cre…" at bounding box center [784, 378] width 1568 height 757
type input "Proposal Count"
click at [882, 276] on button "Rename" at bounding box center [897, 277] width 68 height 33
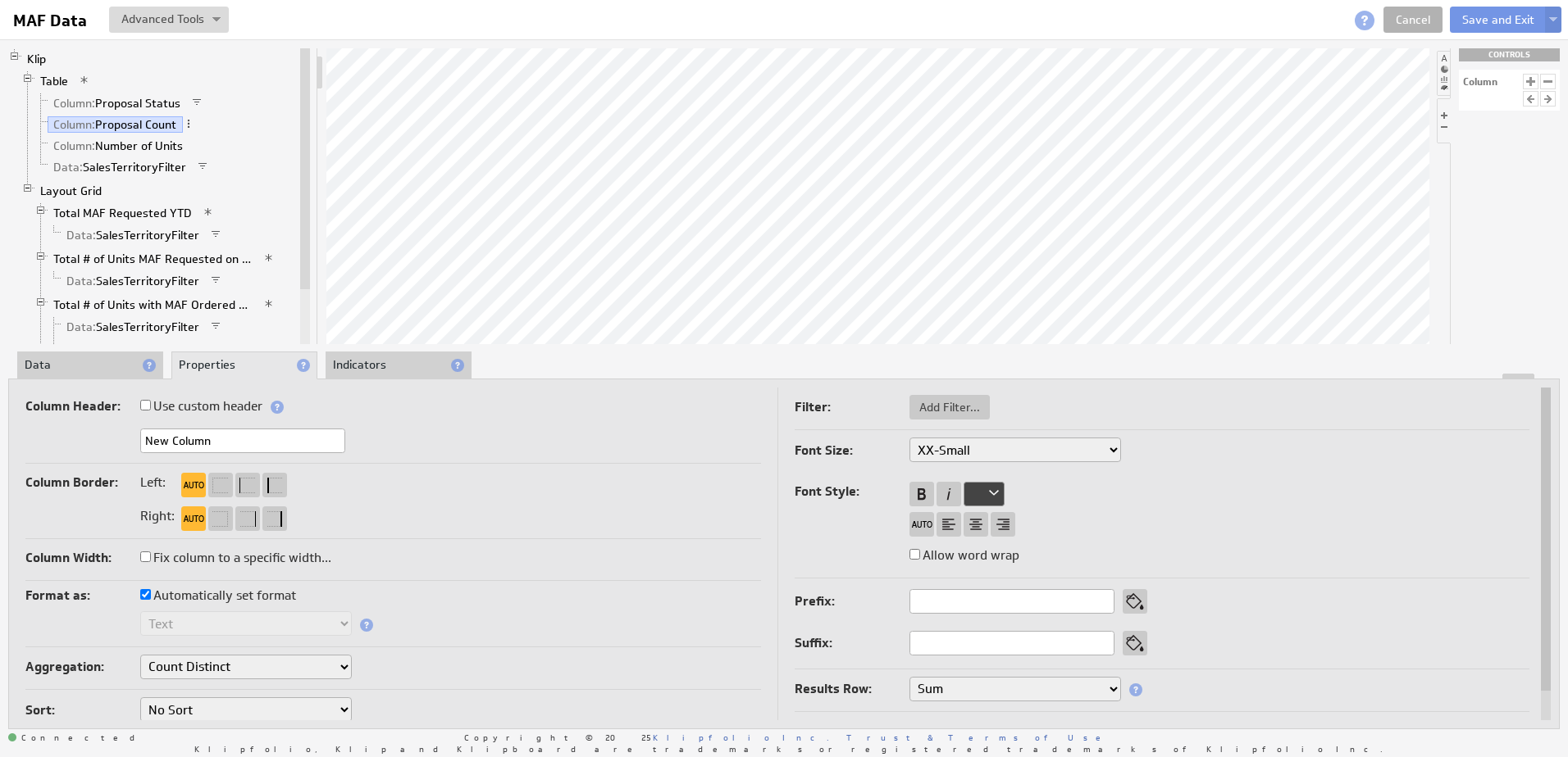
drag, startPoint x: 226, startPoint y: 447, endPoint x: 100, endPoint y: 450, distance: 126.0
click at [100, 450] on div "New Column" at bounding box center [393, 442] width 735 height 27
paste input "Proposal Count"
type input "Proposal Count"
click at [415, 443] on div "Proposal Count" at bounding box center [393, 442] width 735 height 27
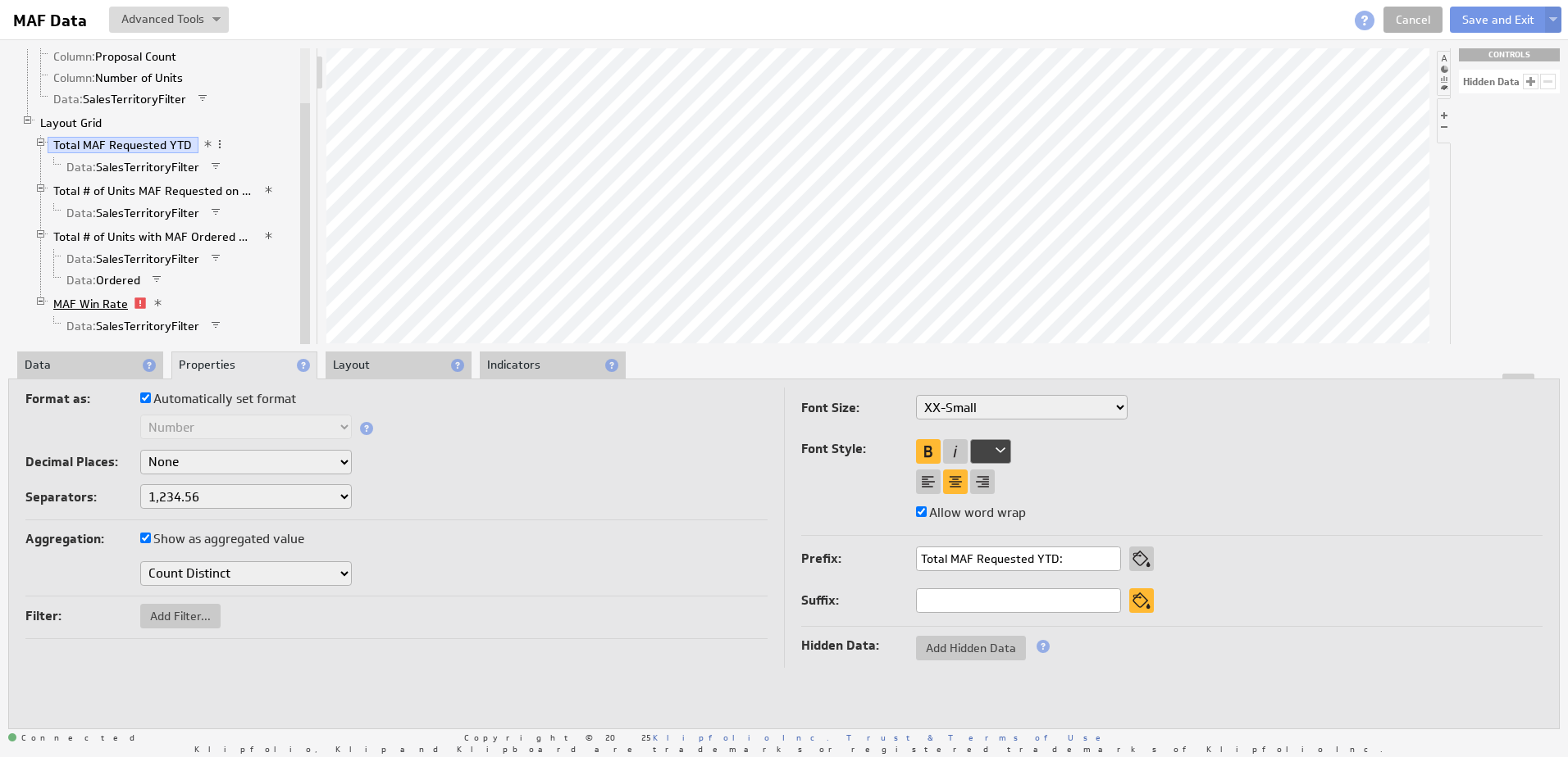
click at [85, 307] on link "MAF Win Rate" at bounding box center [91, 304] width 87 height 17
click at [89, 360] on li "Data" at bounding box center [89, 366] width 146 height 28
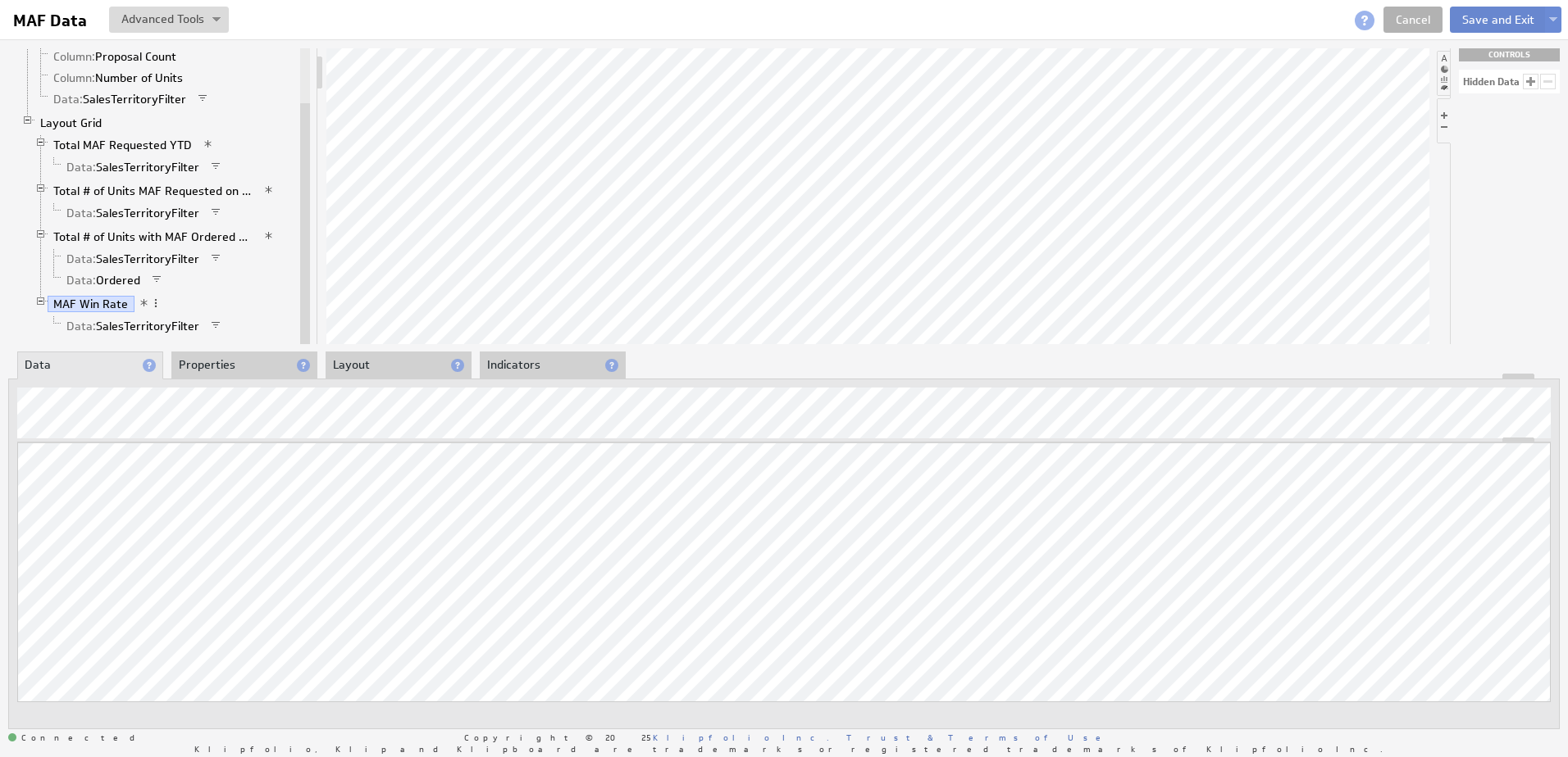
click at [1490, 22] on button "Save and Exit" at bounding box center [1497, 19] width 96 height 26
